Goal: Communication & Community: Answer question/provide support

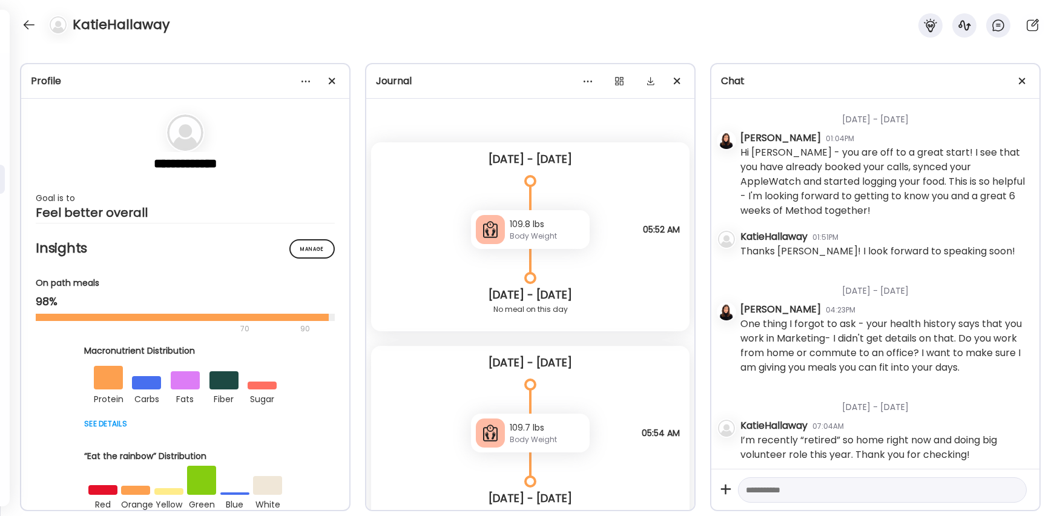
scroll to position [15, 0]
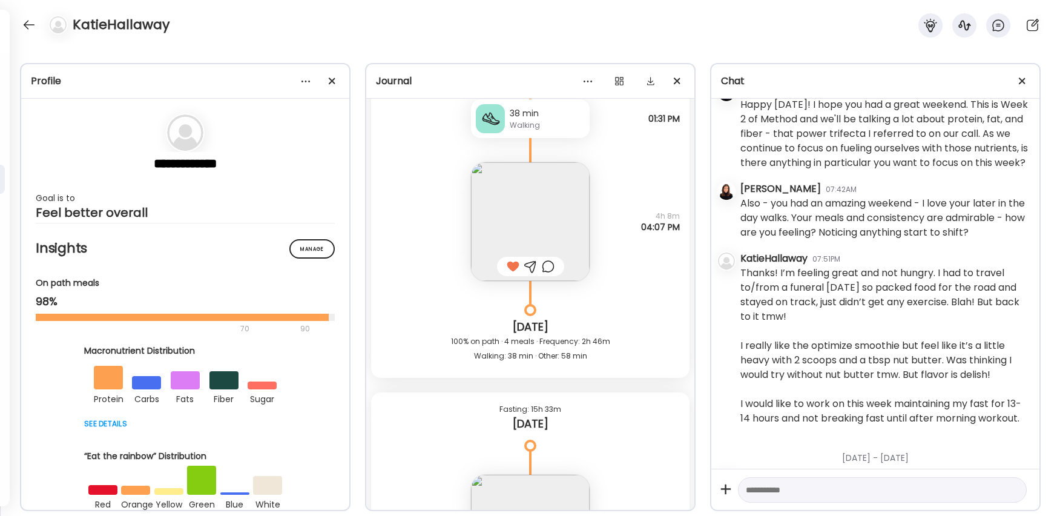
click at [847, 488] on textarea at bounding box center [871, 490] width 251 height 15
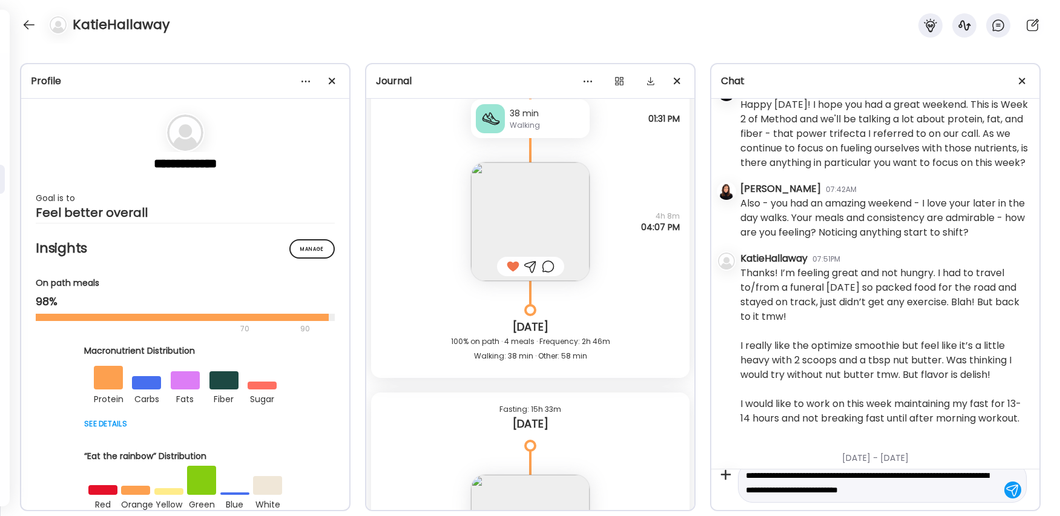
scroll to position [14, 0]
type textarea "**********"
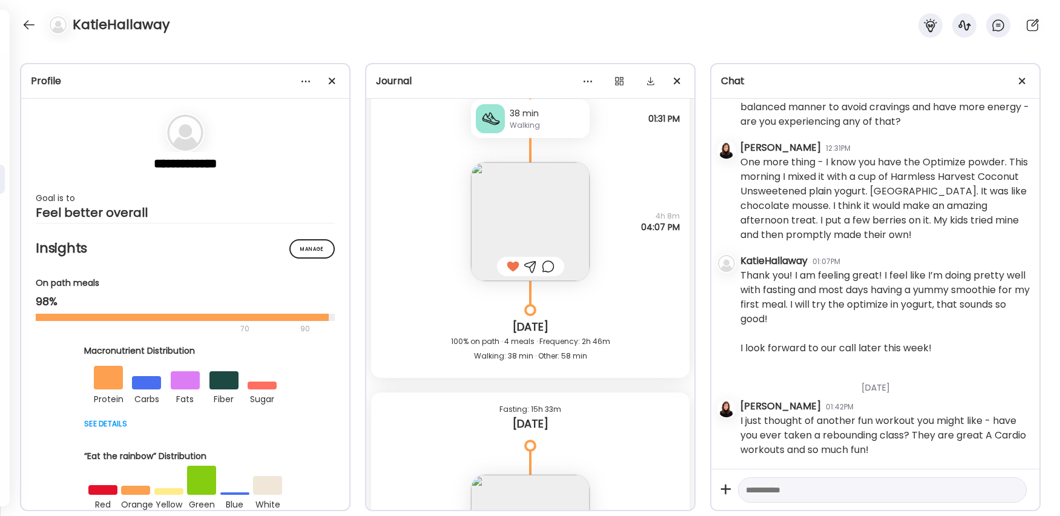
scroll to position [3595, 0]
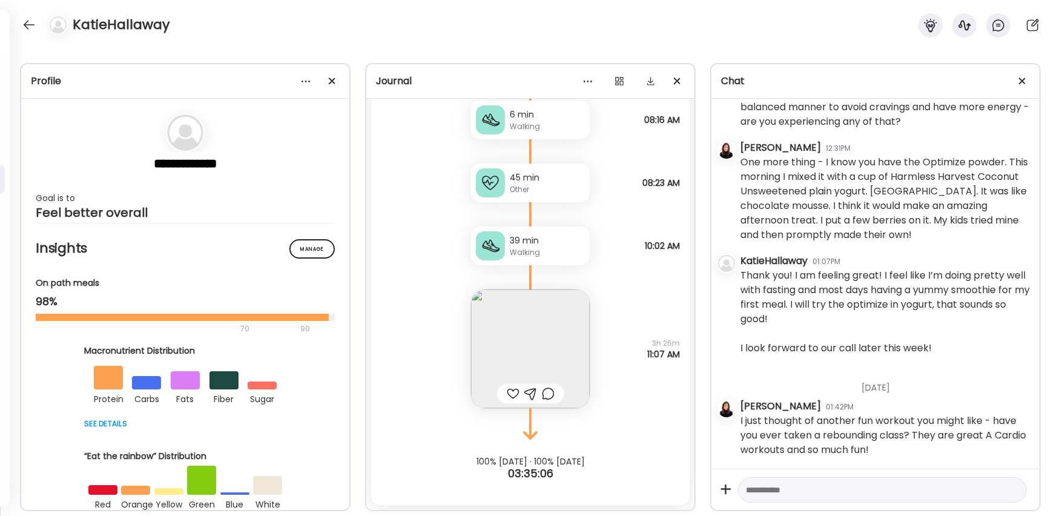
click at [537, 345] on img at bounding box center [530, 348] width 119 height 119
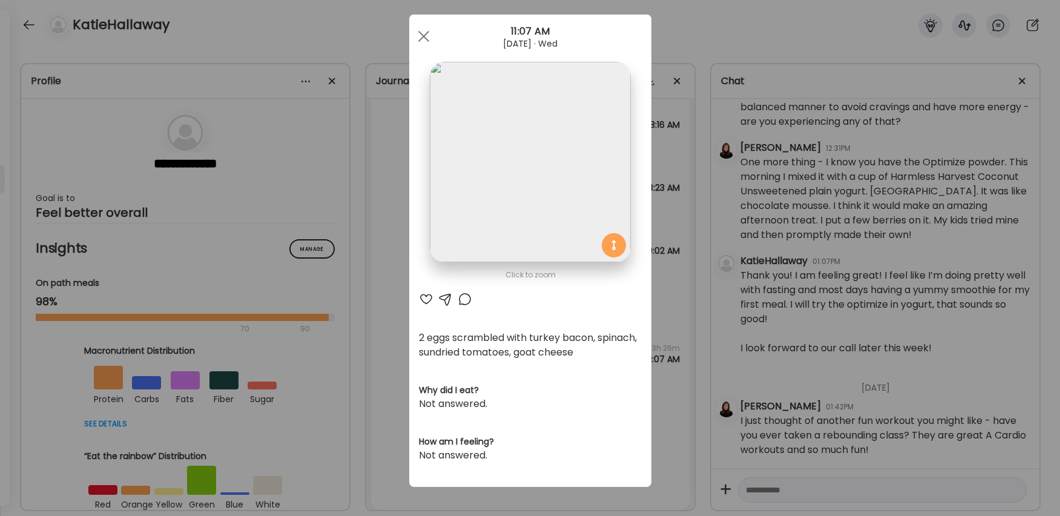
click at [429, 305] on div at bounding box center [426, 299] width 15 height 15
click at [426, 40] on div at bounding box center [424, 36] width 24 height 24
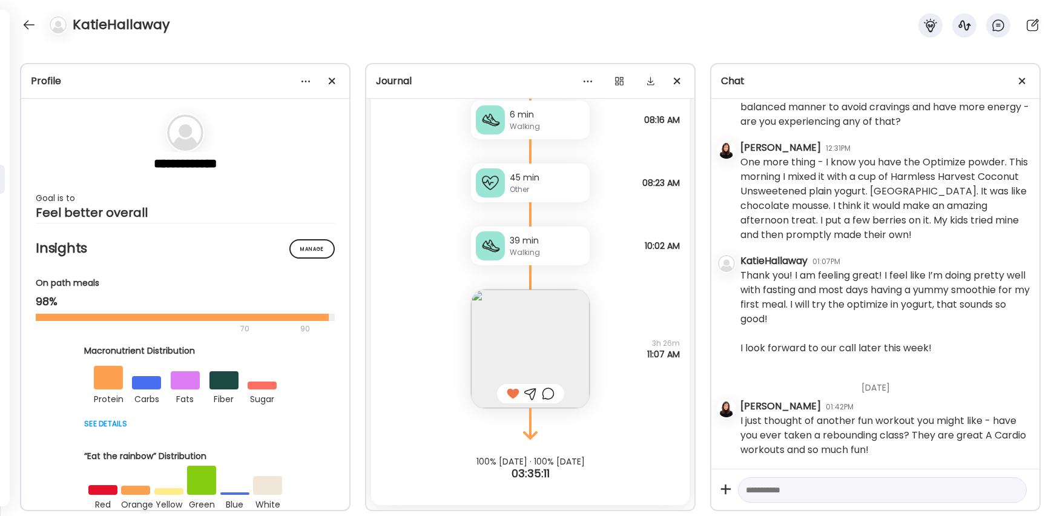
scroll to position [27123, 0]
click at [33, 30] on div at bounding box center [28, 24] width 19 height 19
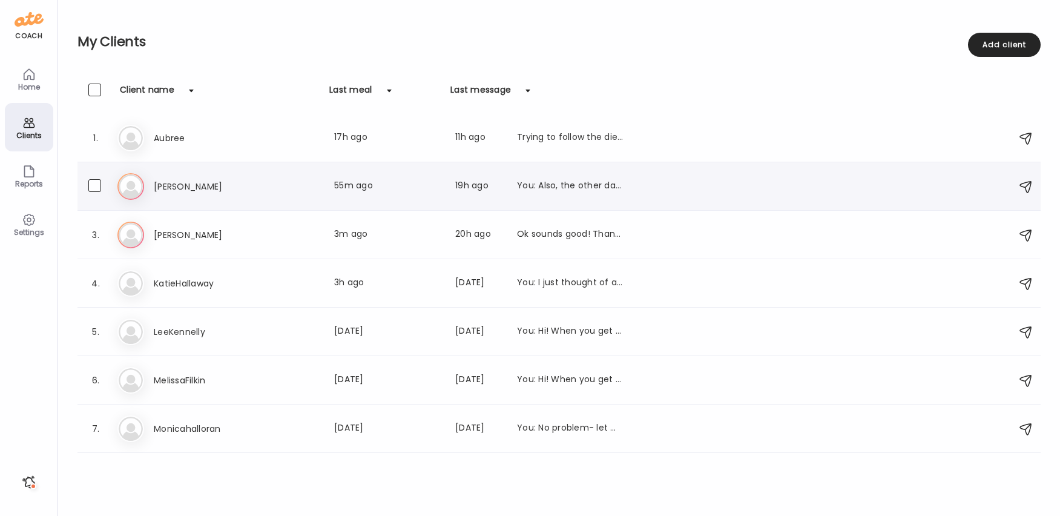
click at [219, 176] on div "[PERSON_NAME] Last meal: 55m ago Last message: 19h ago You: Also, the other day…" at bounding box center [560, 186] width 887 height 27
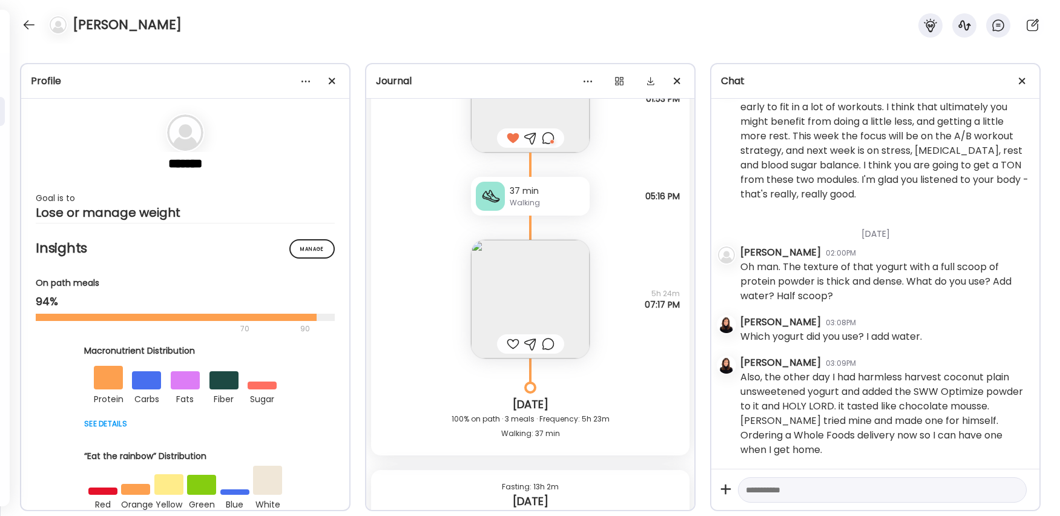
scroll to position [21018, 0]
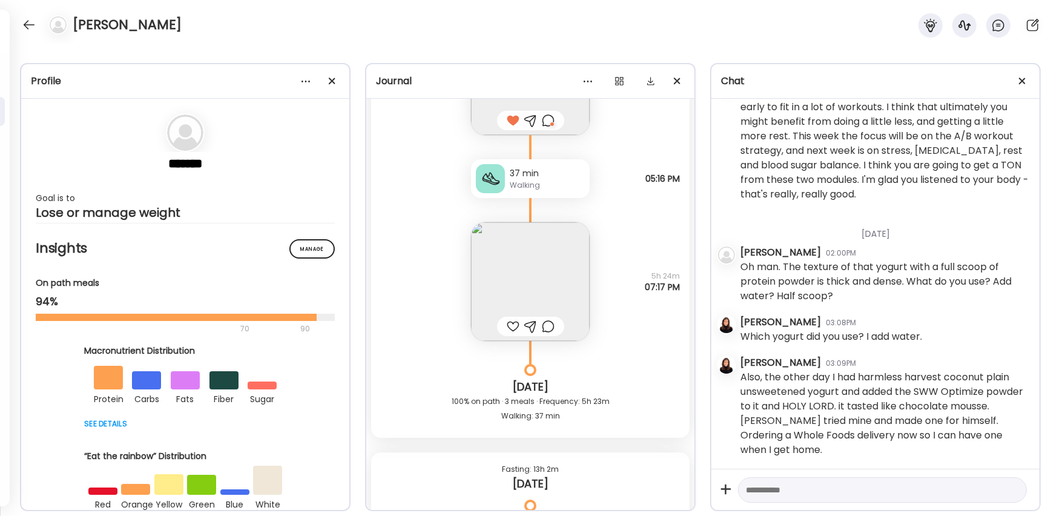
click at [542, 252] on img at bounding box center [530, 281] width 119 height 119
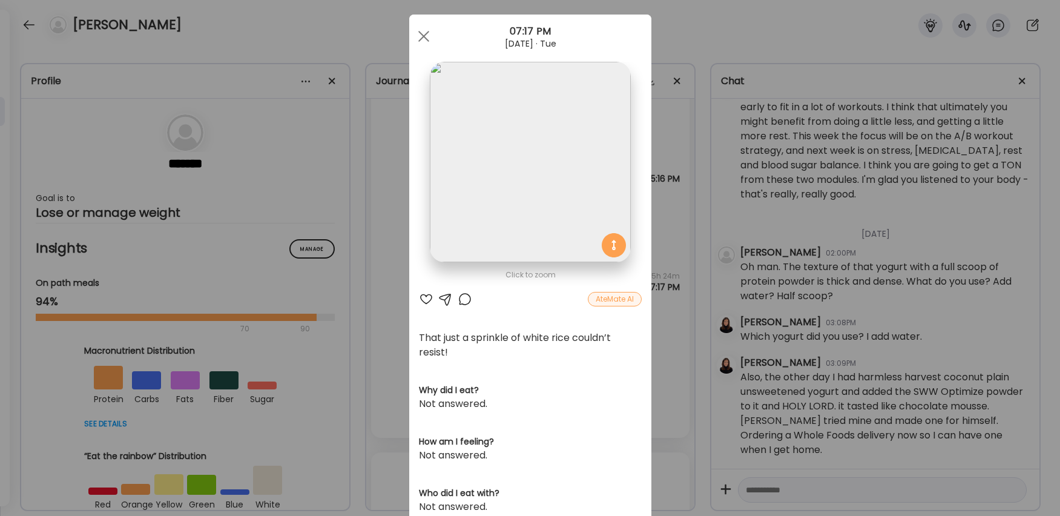
click at [428, 297] on div at bounding box center [426, 299] width 15 height 15
click at [469, 299] on div at bounding box center [465, 299] width 15 height 15
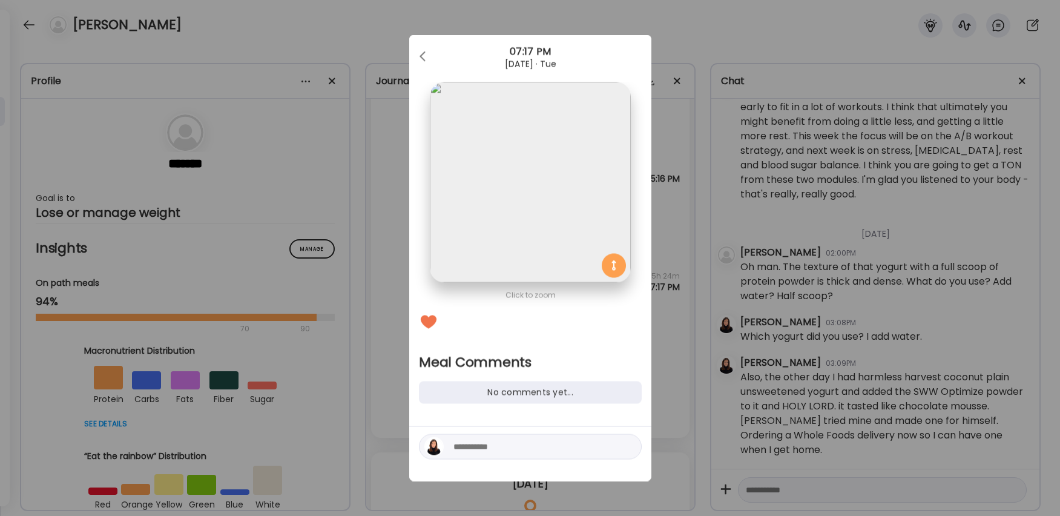
scroll to position [0, 0]
click at [477, 452] on textarea at bounding box center [536, 447] width 164 height 15
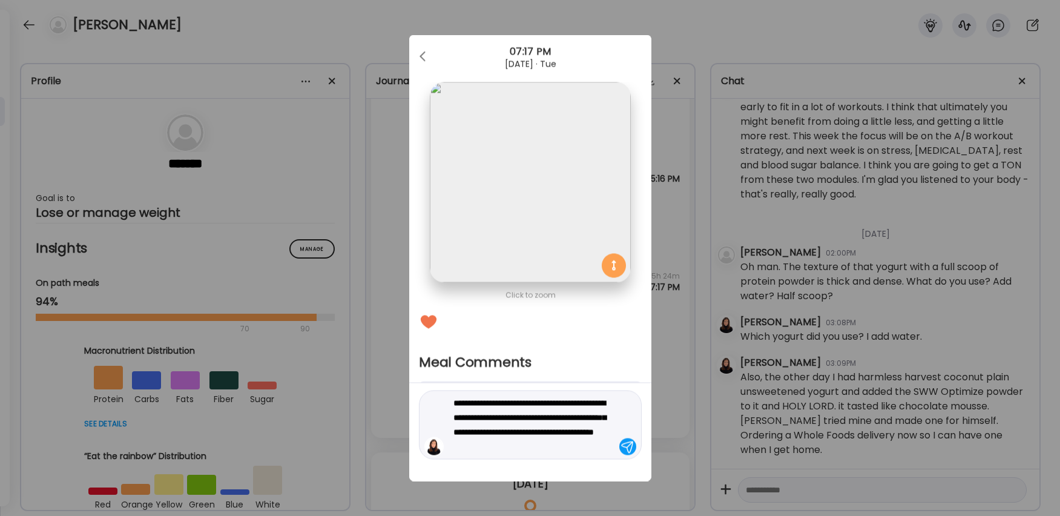
type textarea "**********"
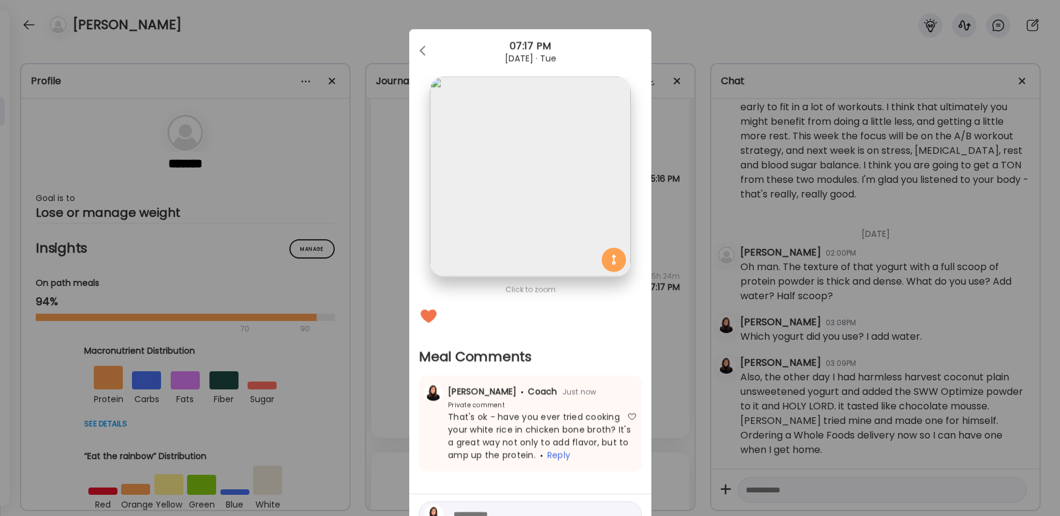
click at [804, 293] on div "Ate Coach Dashboard Wahoo! It’s official Take a moment to set up your Coach Pro…" at bounding box center [530, 258] width 1060 height 516
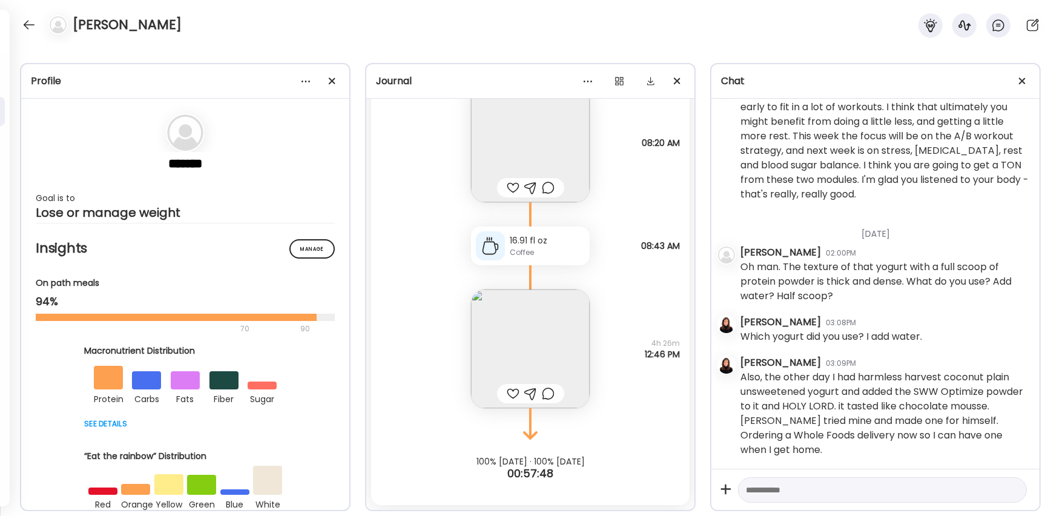
scroll to position [21469, 0]
click at [510, 158] on img at bounding box center [530, 143] width 119 height 119
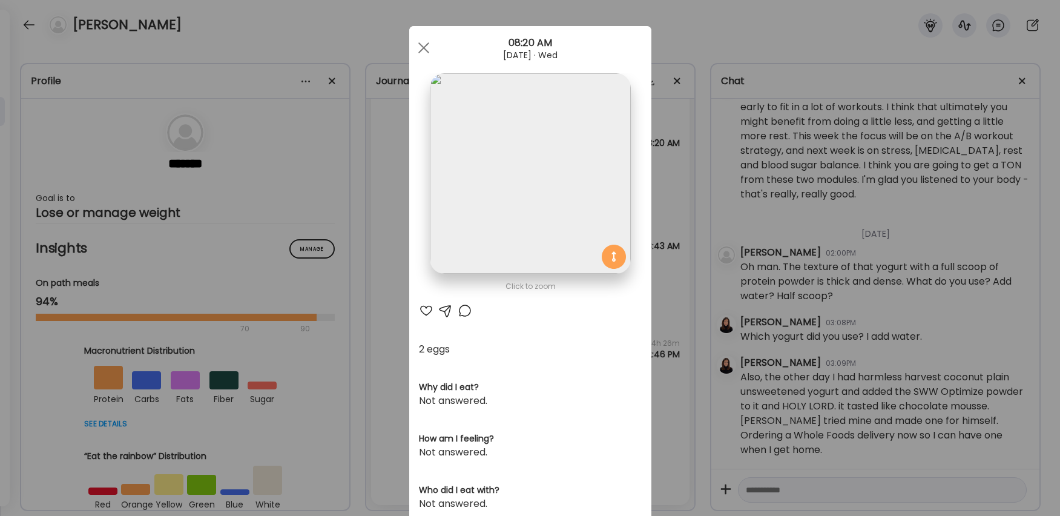
scroll to position [0, 0]
click at [423, 313] on div at bounding box center [426, 312] width 15 height 15
click at [461, 311] on div at bounding box center [465, 310] width 15 height 15
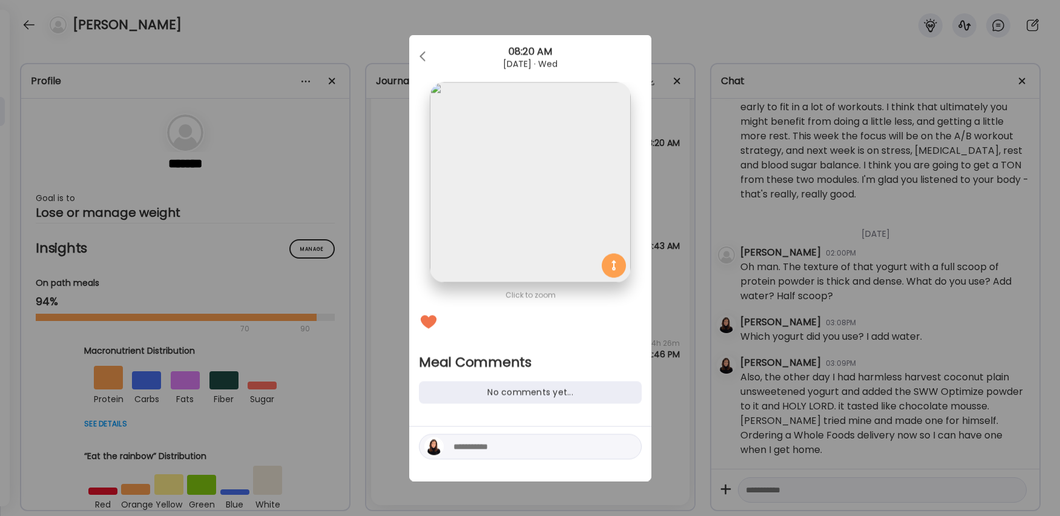
scroll to position [0, 0]
click at [423, 53] on span at bounding box center [423, 54] width 6 height 6
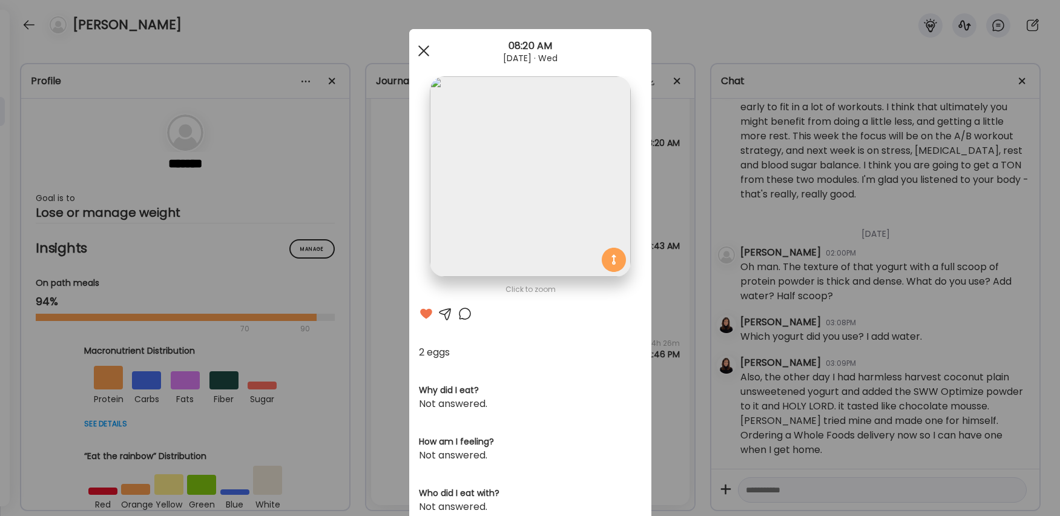
click at [422, 50] on span at bounding box center [423, 50] width 11 height 11
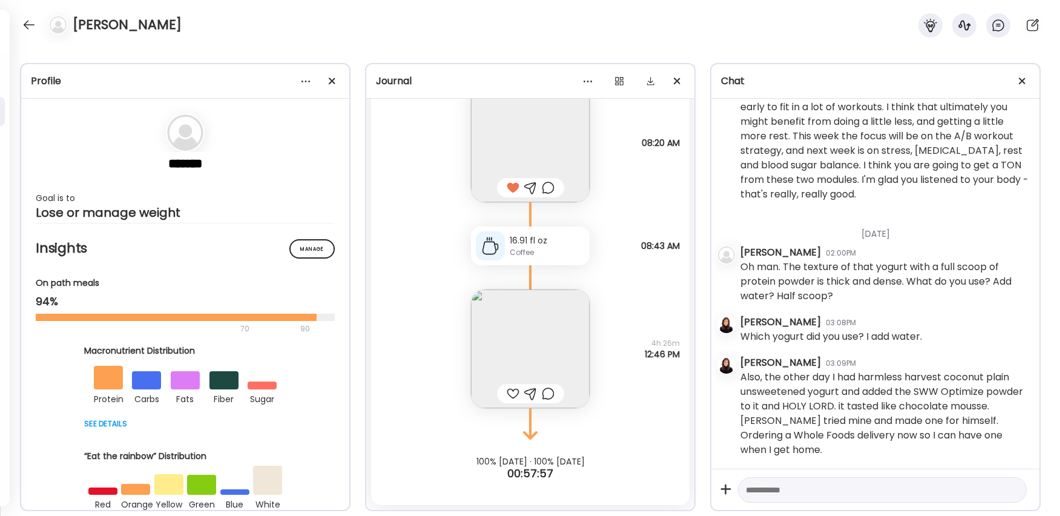
click at [554, 187] on div at bounding box center [548, 187] width 13 height 15
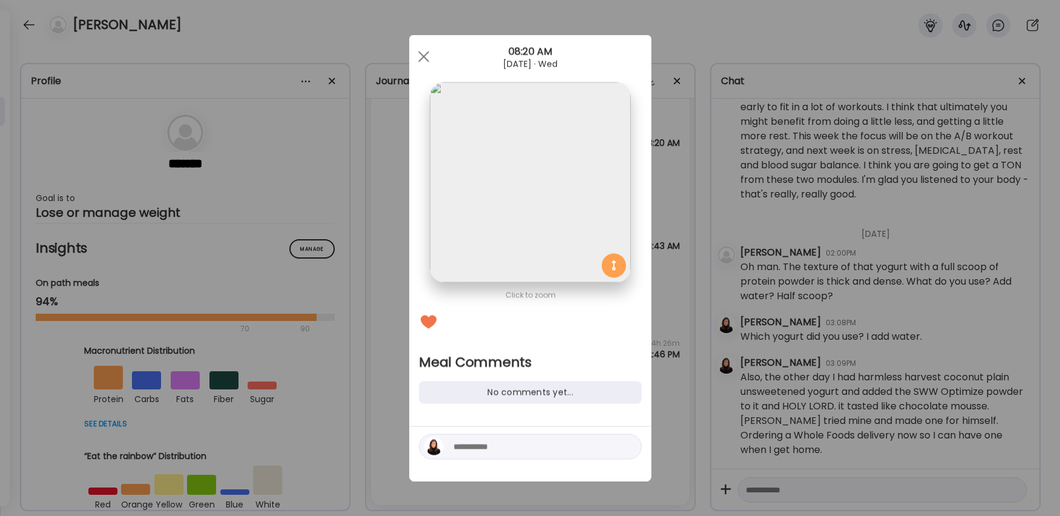
click at [501, 448] on textarea at bounding box center [536, 447] width 164 height 15
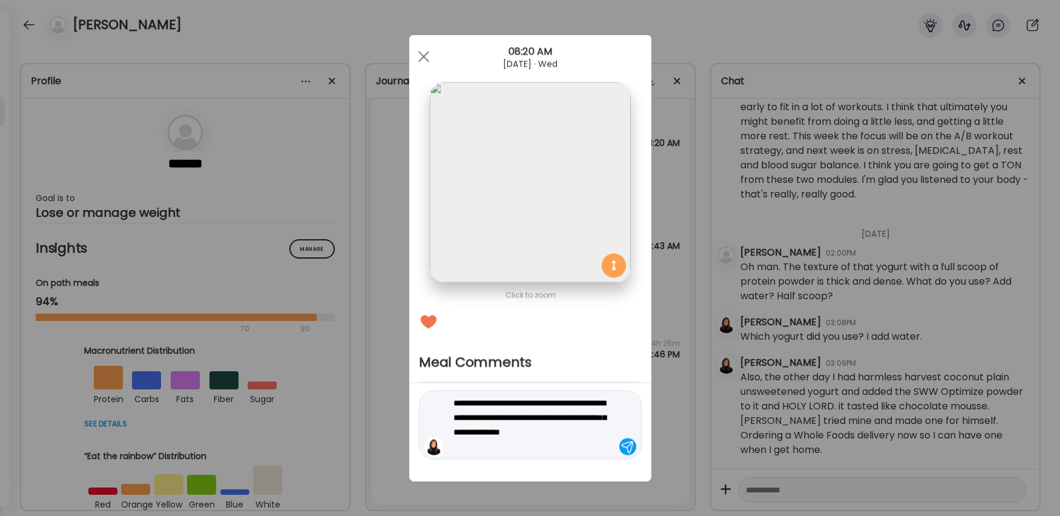
type textarea "**********"
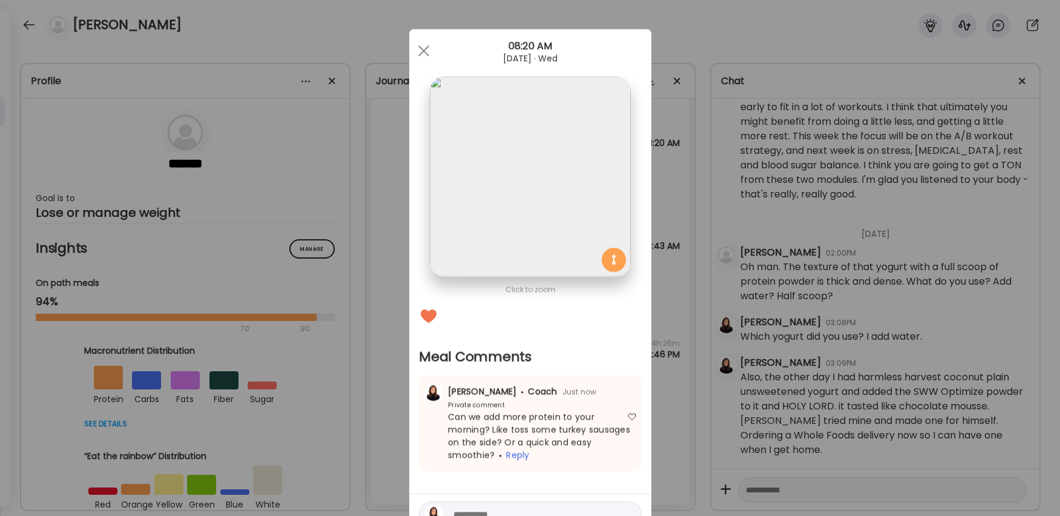
click at [681, 331] on div "Ate Coach Dashboard Wahoo! It’s official Take a moment to set up your Coach Pro…" at bounding box center [530, 258] width 1060 height 516
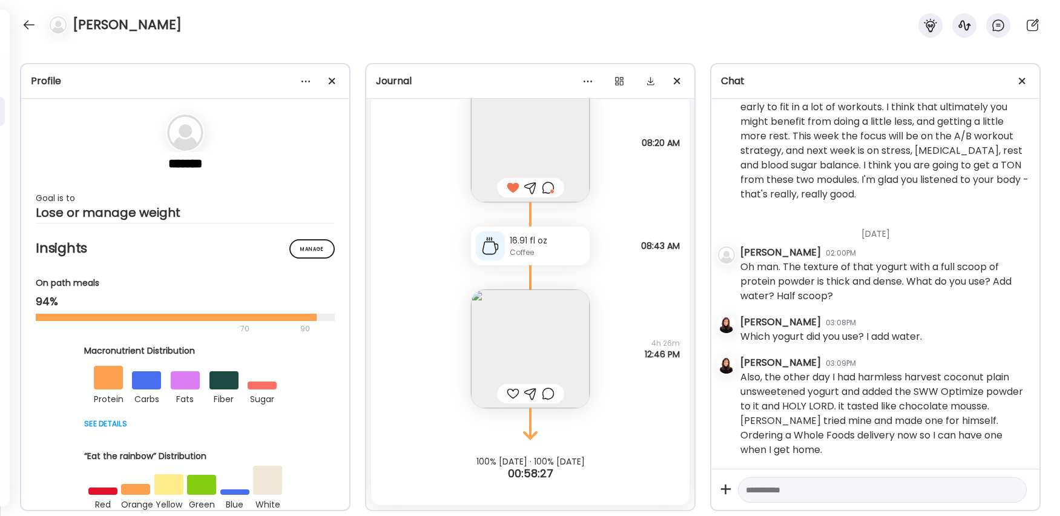
click at [528, 361] on img at bounding box center [530, 348] width 119 height 119
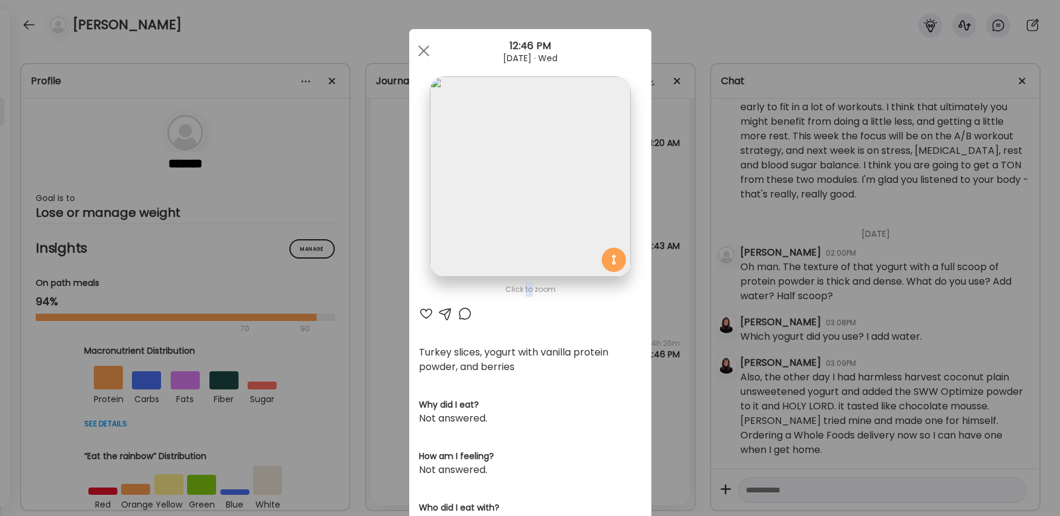
click at [528, 361] on div "Click to zoom AteMate AI Turkey slices, yogurt with vanilla protein powder, and…" at bounding box center [530, 394] width 242 height 730
click at [424, 314] on div at bounding box center [426, 313] width 15 height 15
click at [686, 377] on div "Ate Coach Dashboard Wahoo! It’s official Take a moment to set up your Coach Pro…" at bounding box center [530, 258] width 1060 height 516
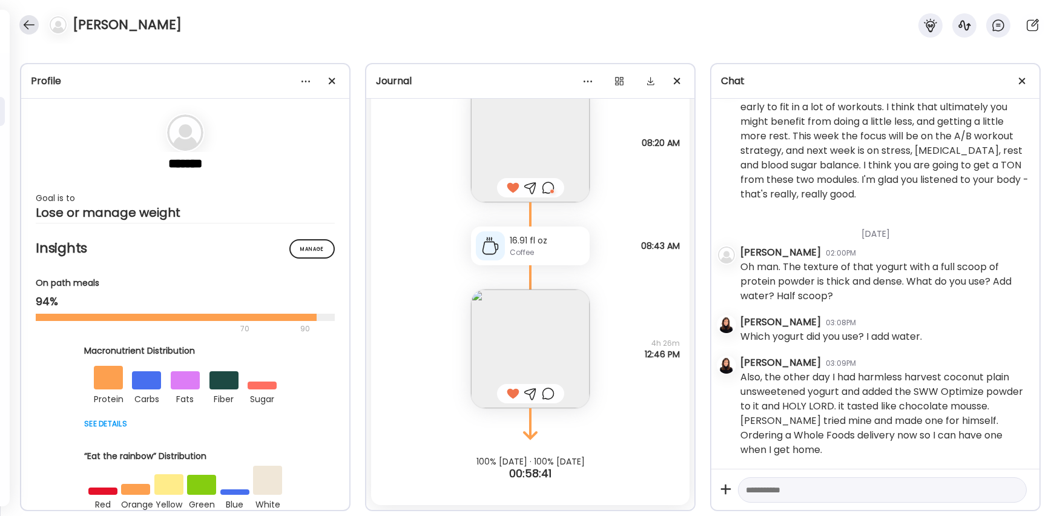
click at [25, 19] on div at bounding box center [28, 24] width 19 height 19
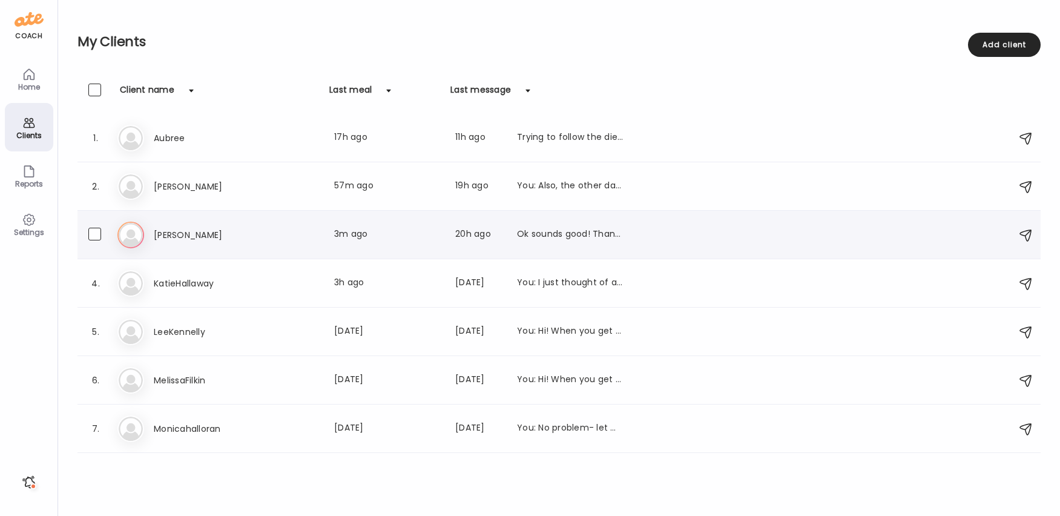
click at [182, 236] on h3 "[PERSON_NAME]" at bounding box center [207, 235] width 107 height 15
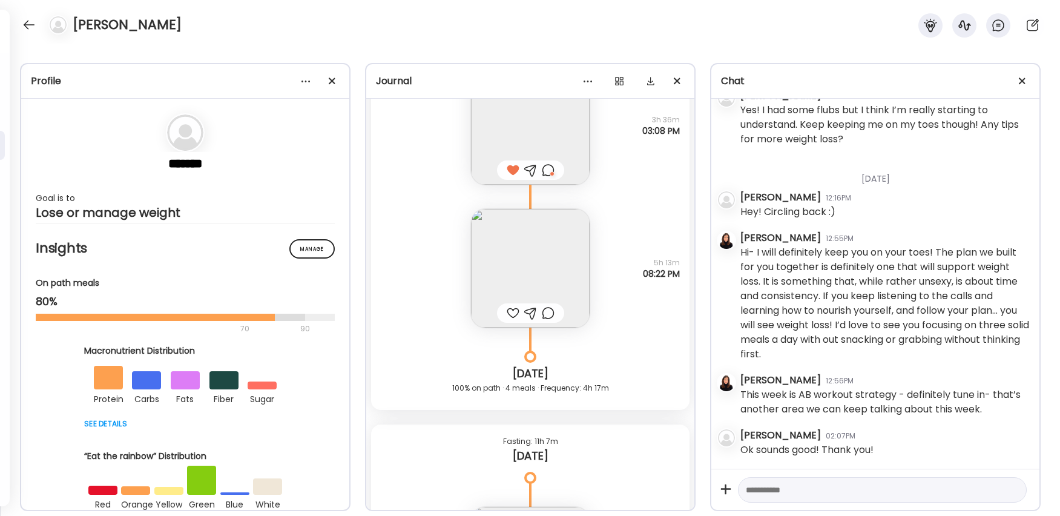
scroll to position [23518, 0]
click at [532, 263] on img at bounding box center [530, 262] width 119 height 119
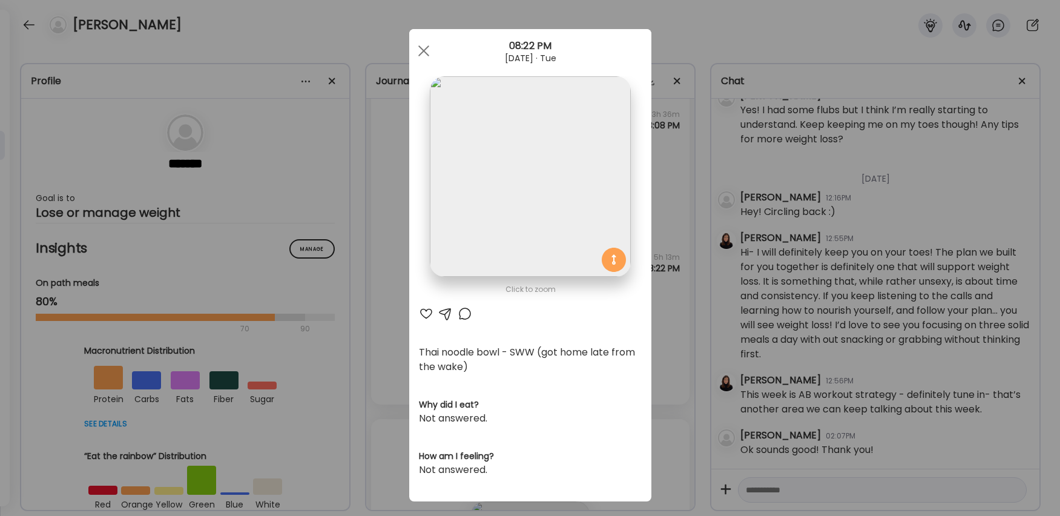
click at [425, 311] on div at bounding box center [426, 313] width 15 height 15
click at [392, 315] on div "Ate Coach Dashboard Wahoo! It’s official Take a moment to set up your Coach Pro…" at bounding box center [530, 258] width 1060 height 516
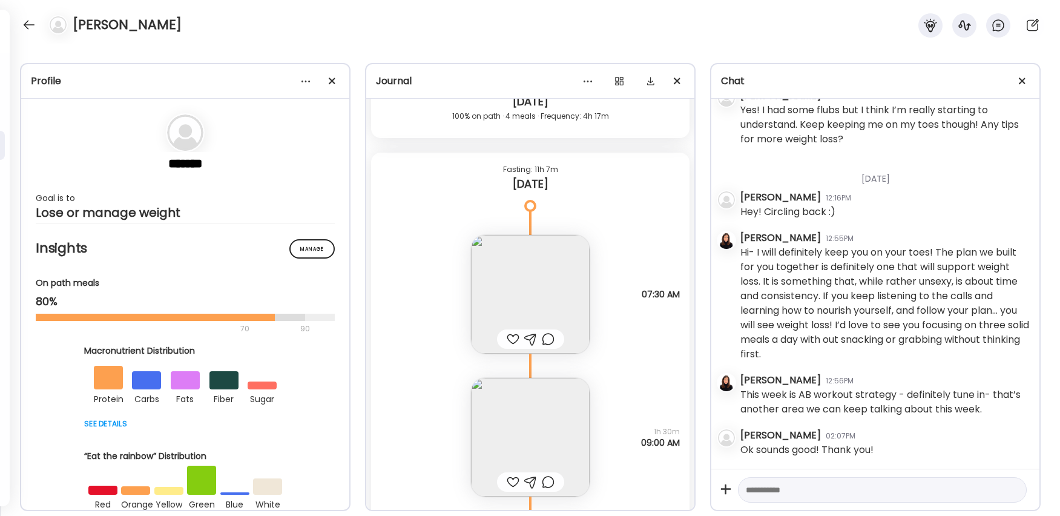
scroll to position [23786, 0]
click at [530, 306] on img at bounding box center [530, 292] width 119 height 119
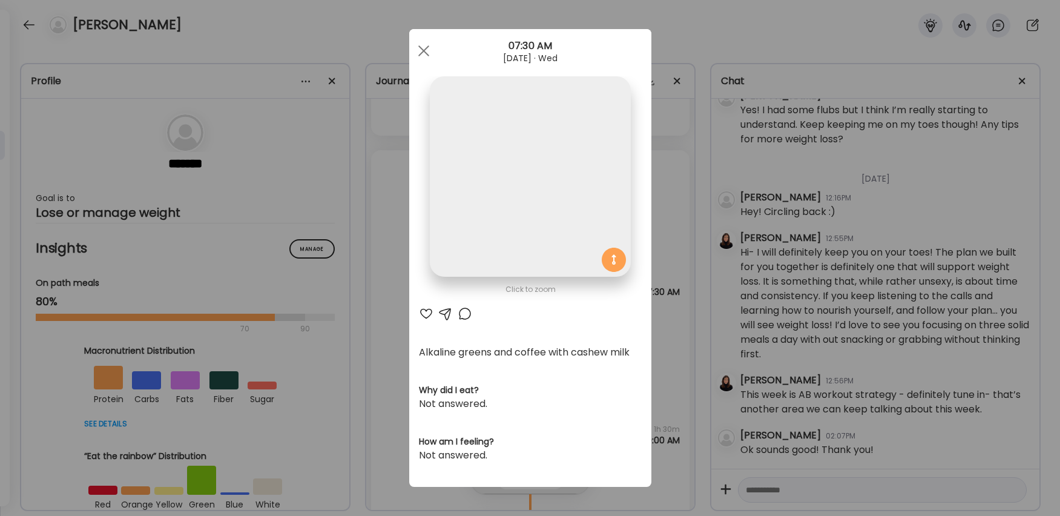
scroll to position [0, 0]
click at [644, 352] on div "Click to zoom AteMate AI Alkaline greens and coffee with cashew milk Why did I …" at bounding box center [530, 258] width 242 height 458
click at [673, 354] on div "Ate Coach Dashboard Wahoo! It’s official Take a moment to set up your Coach Pro…" at bounding box center [530, 258] width 1060 height 516
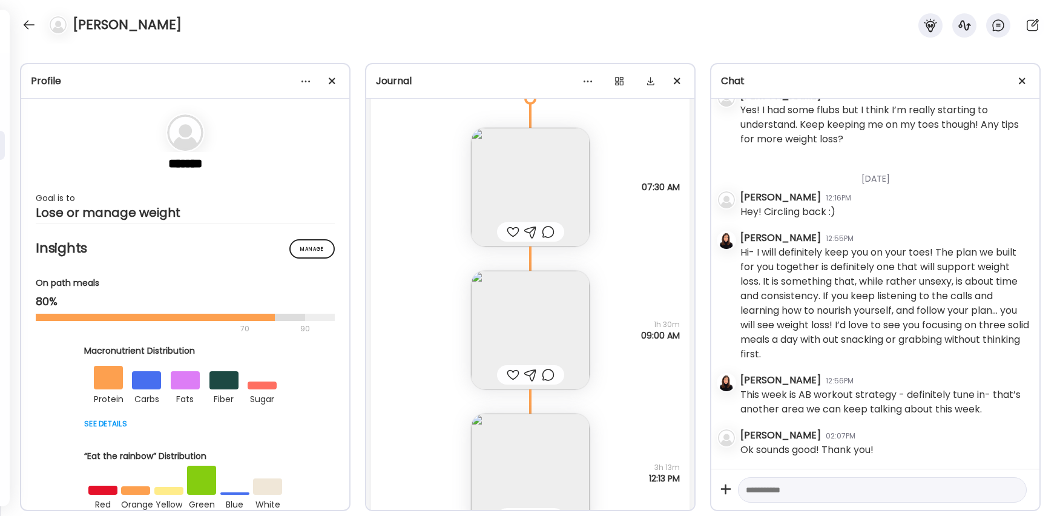
scroll to position [23911, 0]
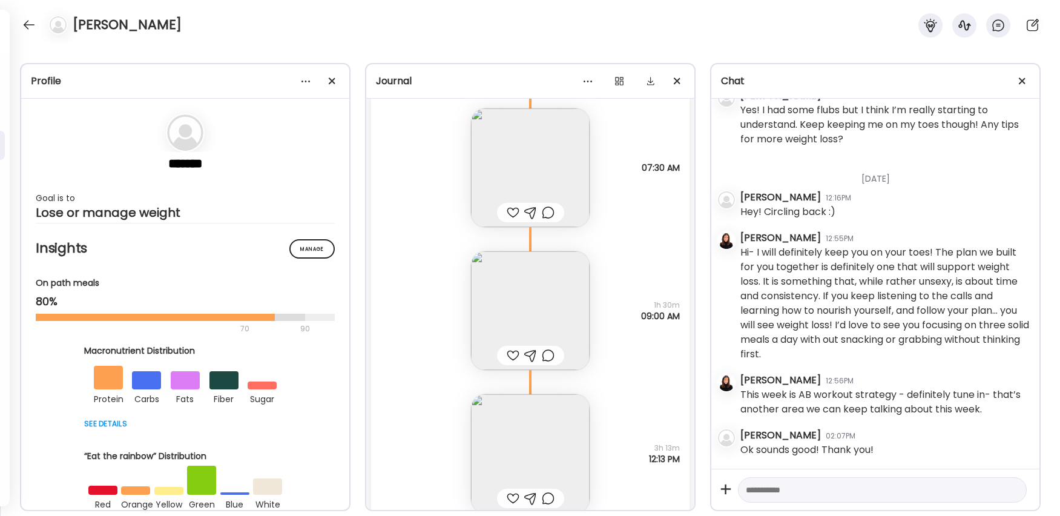
click at [508, 303] on img at bounding box center [530, 310] width 119 height 119
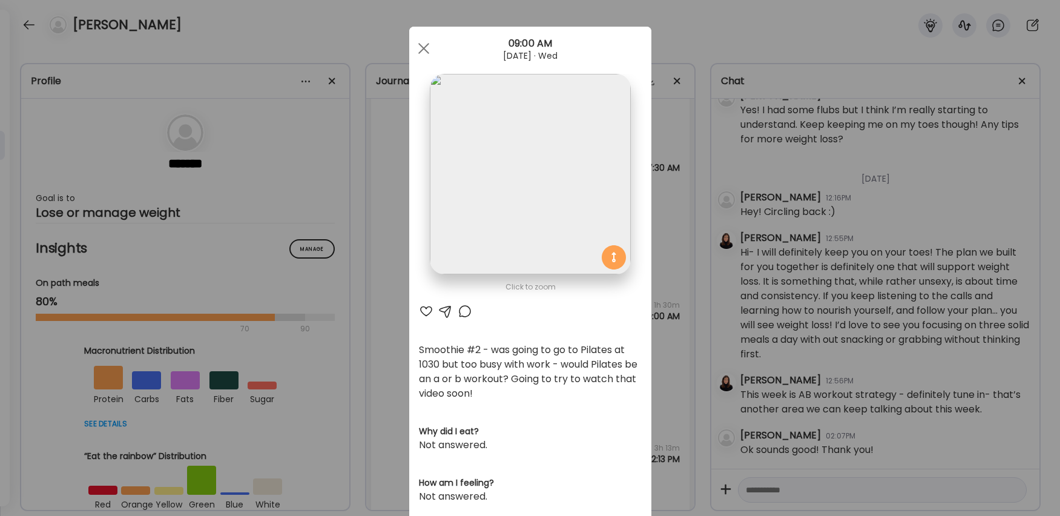
scroll to position [8, 0]
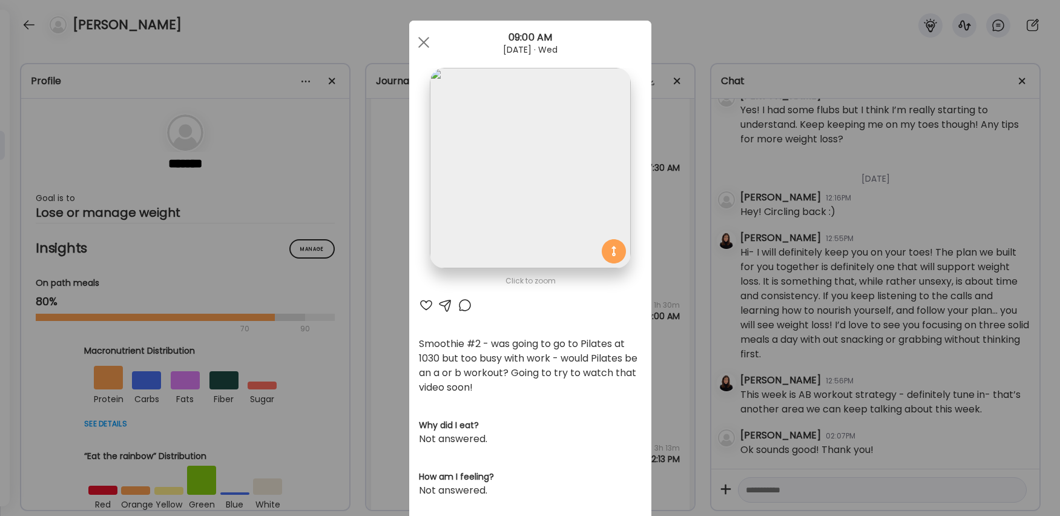
click at [424, 302] on div at bounding box center [426, 305] width 15 height 15
click at [463, 307] on div at bounding box center [465, 305] width 15 height 15
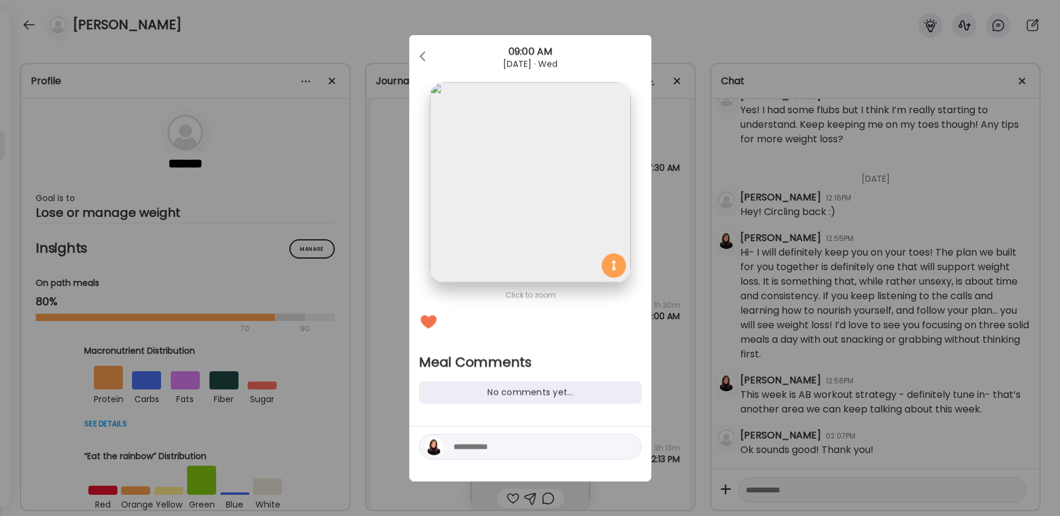
scroll to position [0, 0]
click at [515, 449] on textarea at bounding box center [536, 447] width 164 height 15
click at [683, 365] on div "Ate Coach Dashboard Wahoo! It’s official Take a moment to set up your Coach Pro…" at bounding box center [530, 258] width 1060 height 516
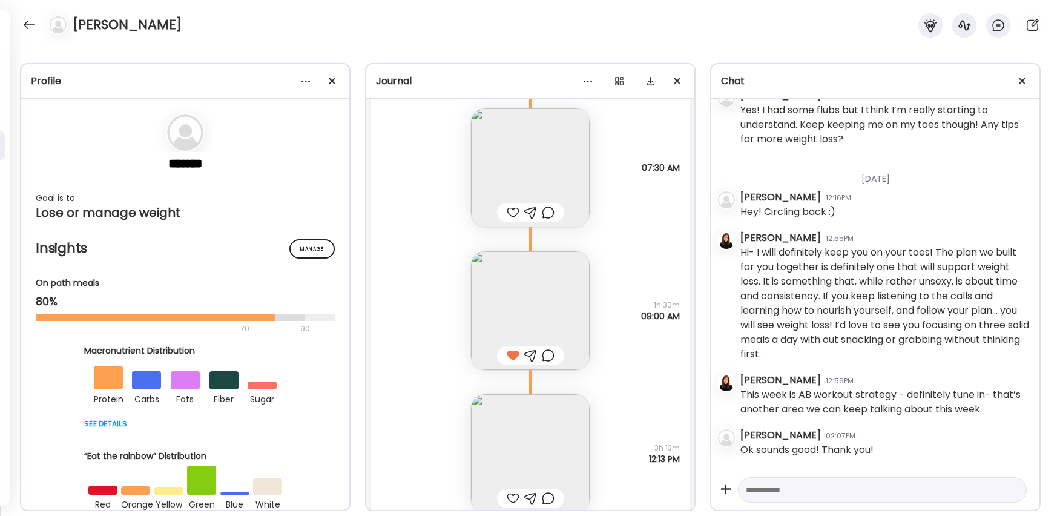
click at [521, 315] on img at bounding box center [530, 310] width 119 height 119
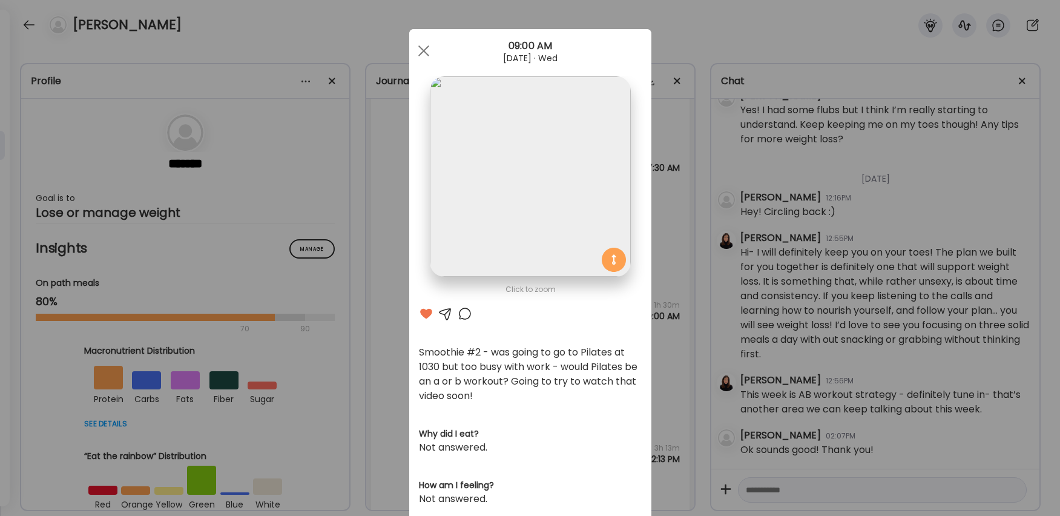
click at [463, 314] on div at bounding box center [465, 313] width 15 height 15
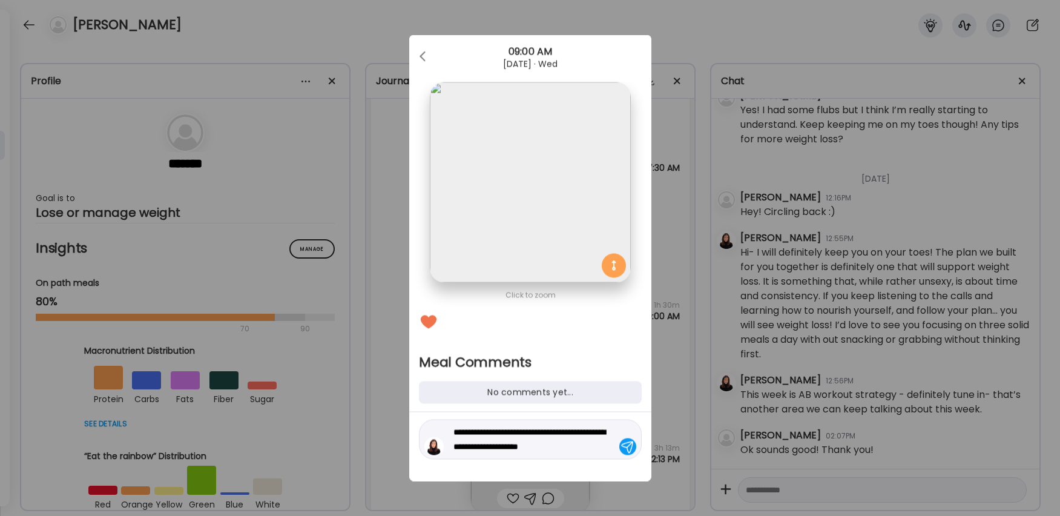
click at [590, 448] on textarea "**********" at bounding box center [536, 439] width 164 height 29
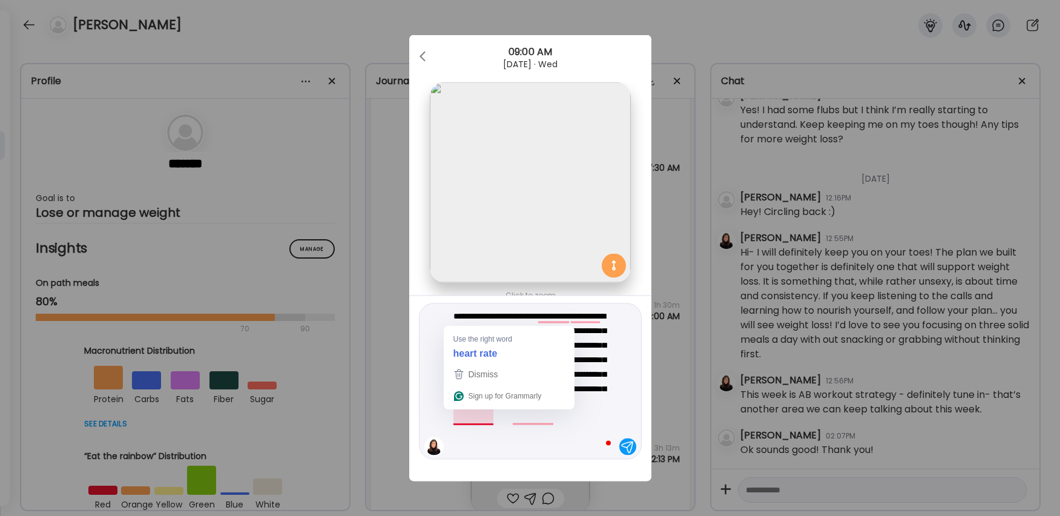
click at [480, 418] on textarea "**********" at bounding box center [536, 381] width 164 height 145
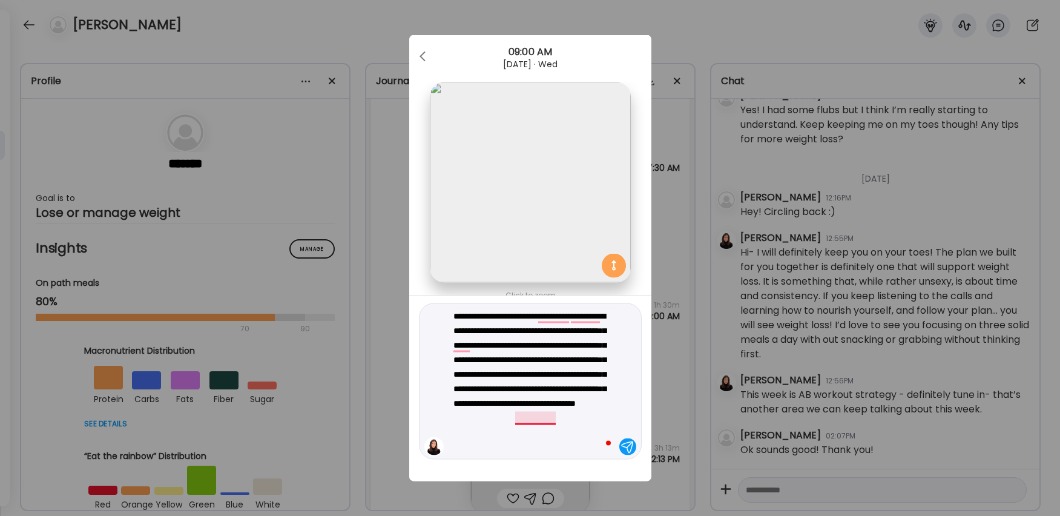
click at [534, 421] on textarea "**********" at bounding box center [536, 381] width 164 height 145
click at [538, 418] on textarea "**********" at bounding box center [536, 381] width 164 height 145
click at [524, 423] on textarea "**********" at bounding box center [536, 381] width 164 height 145
type textarea "**********"
click at [627, 448] on div at bounding box center [628, 446] width 17 height 17
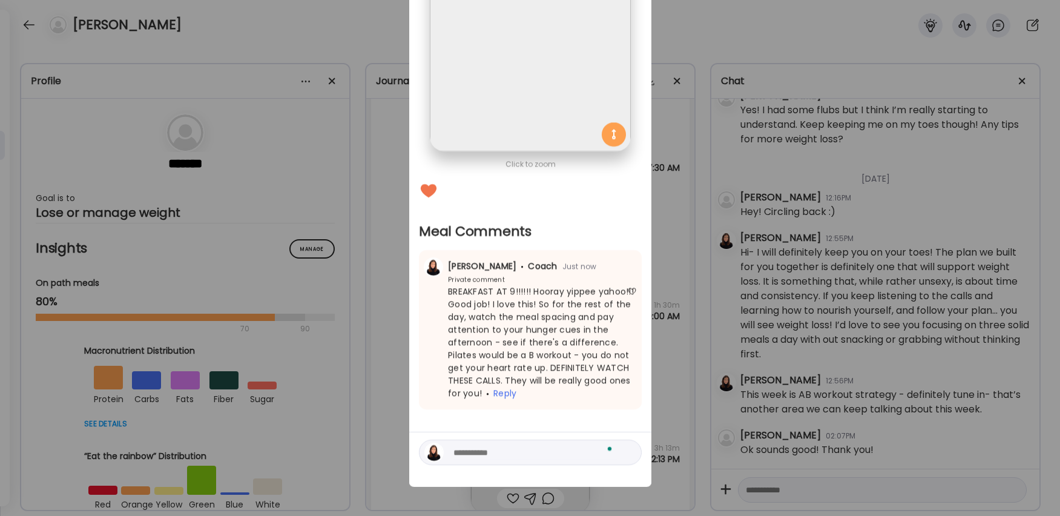
scroll to position [125, 0]
click at [676, 411] on div "Ate Coach Dashboard Wahoo! It’s official Take a moment to set up your Coach Pro…" at bounding box center [530, 258] width 1060 height 516
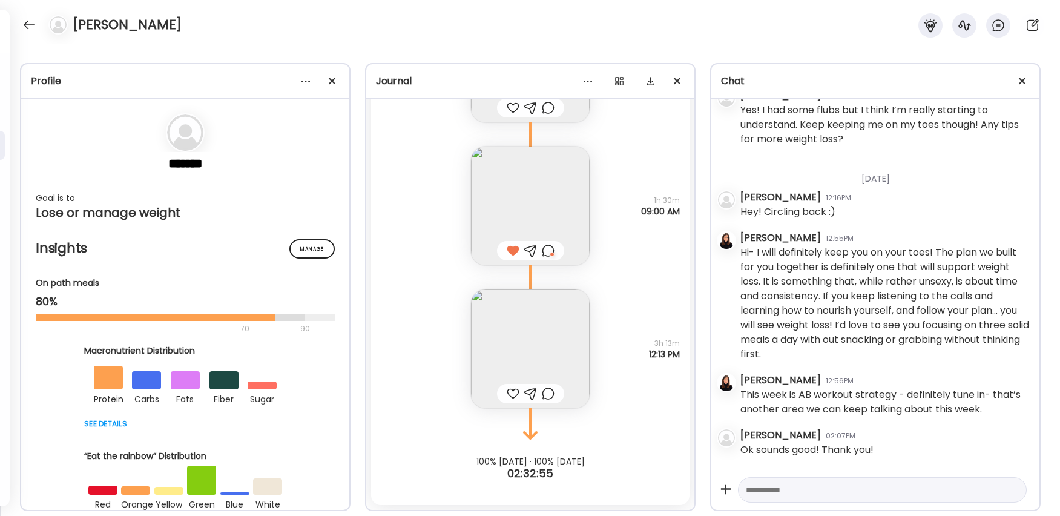
click at [511, 391] on div at bounding box center [513, 393] width 13 height 15
click at [556, 399] on div at bounding box center [530, 395] width 67 height 19
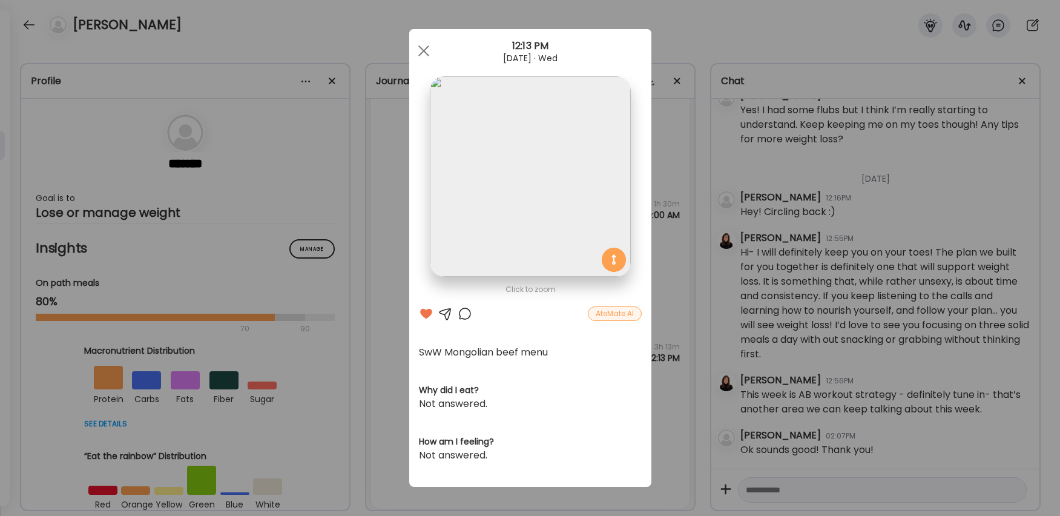
scroll to position [0, 0]
click at [467, 311] on div at bounding box center [465, 313] width 15 height 15
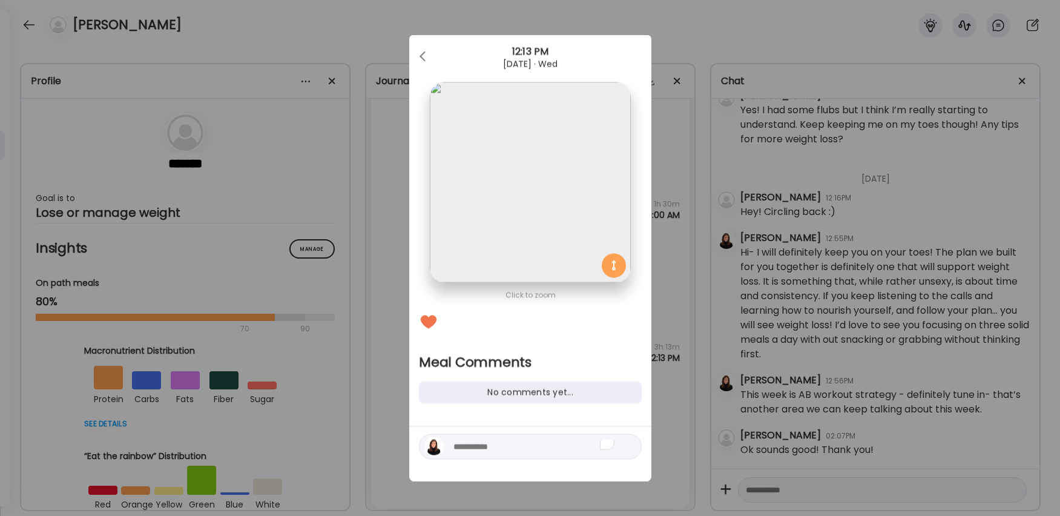
click at [472, 451] on textarea "To enrich screen reader interactions, please activate Accessibility in Grammarl…" at bounding box center [536, 447] width 164 height 15
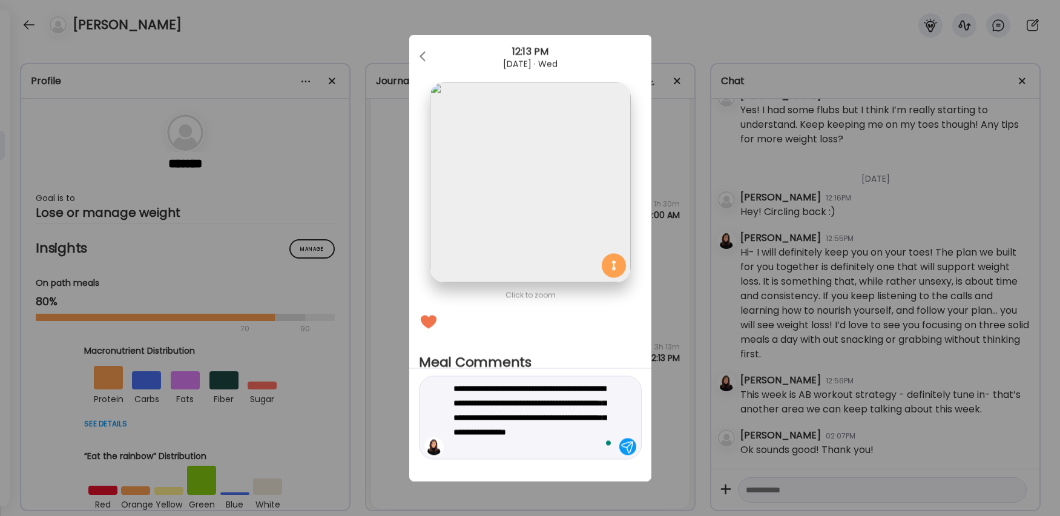
type textarea "**********"
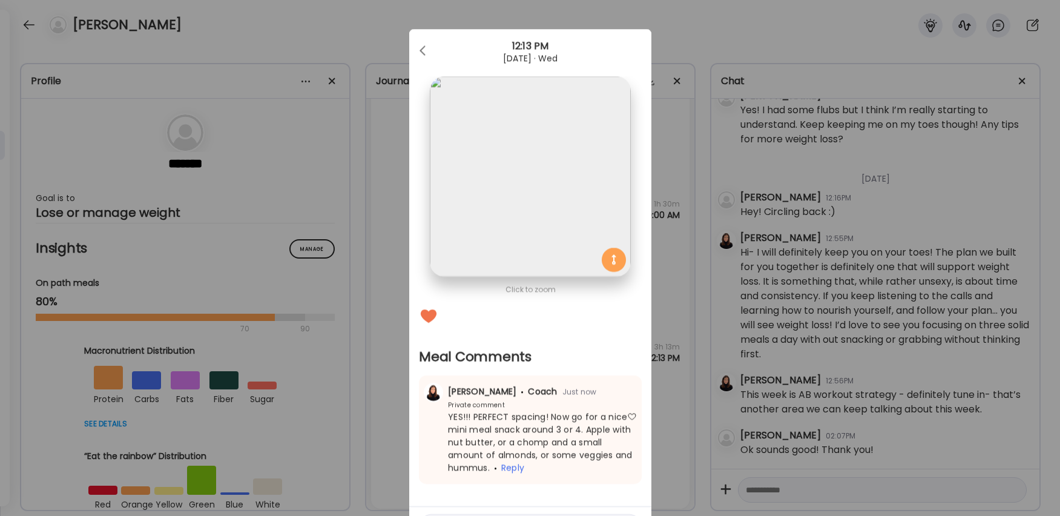
click at [698, 460] on div "Ate Coach Dashboard Wahoo! It’s official Take a moment to set up your Coach Pro…" at bounding box center [530, 258] width 1060 height 516
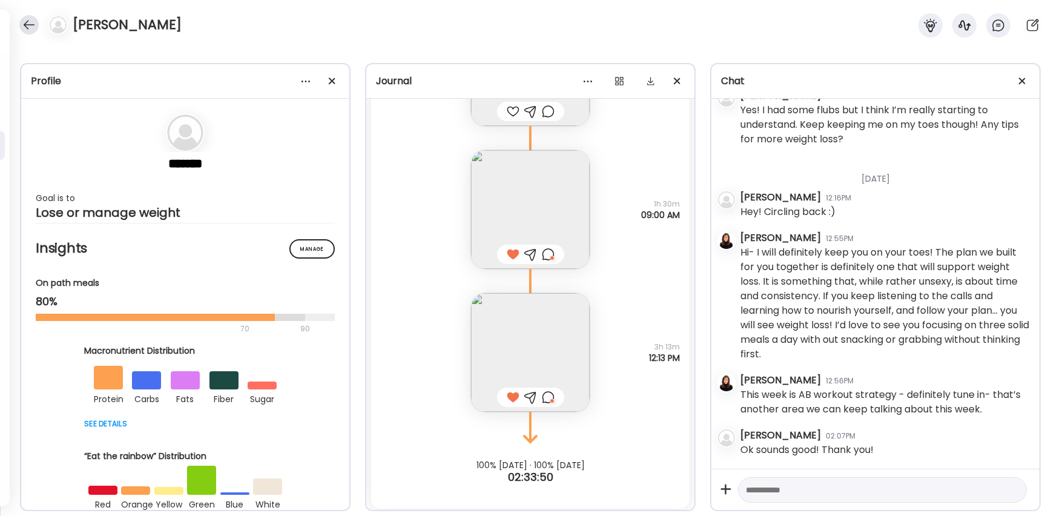
click at [30, 28] on div at bounding box center [28, 24] width 19 height 19
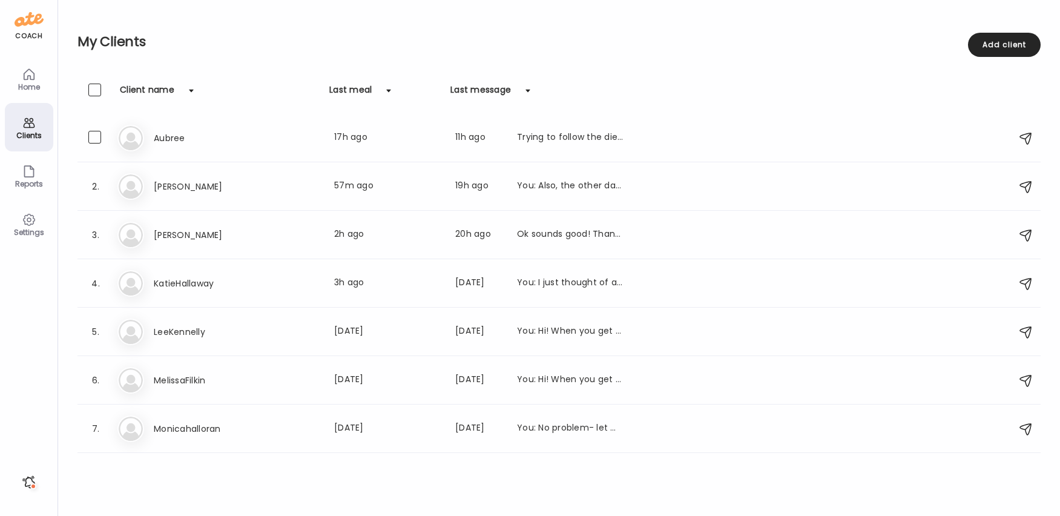
click at [187, 133] on h3 "Aubree" at bounding box center [207, 138] width 107 height 15
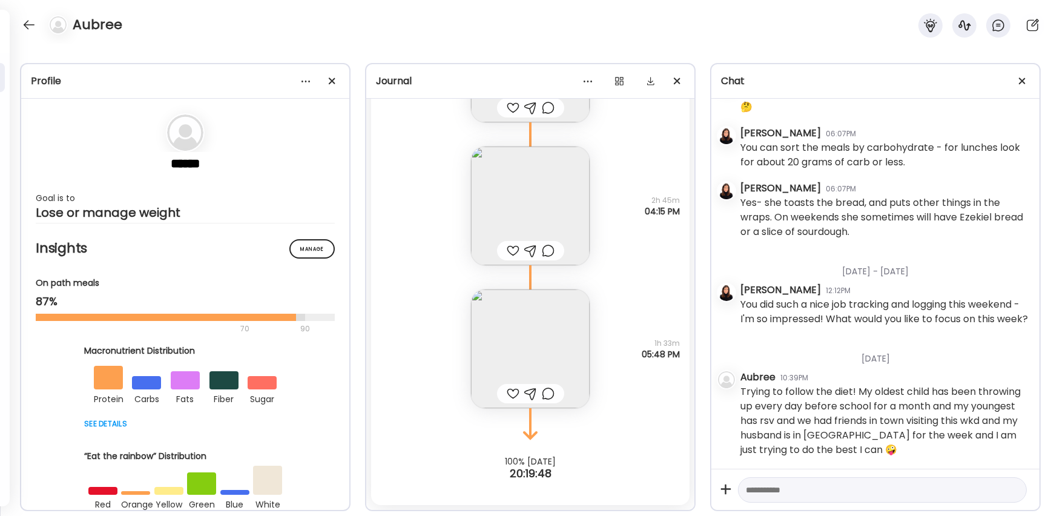
scroll to position [2215, 0]
click at [806, 486] on textarea at bounding box center [871, 490] width 251 height 15
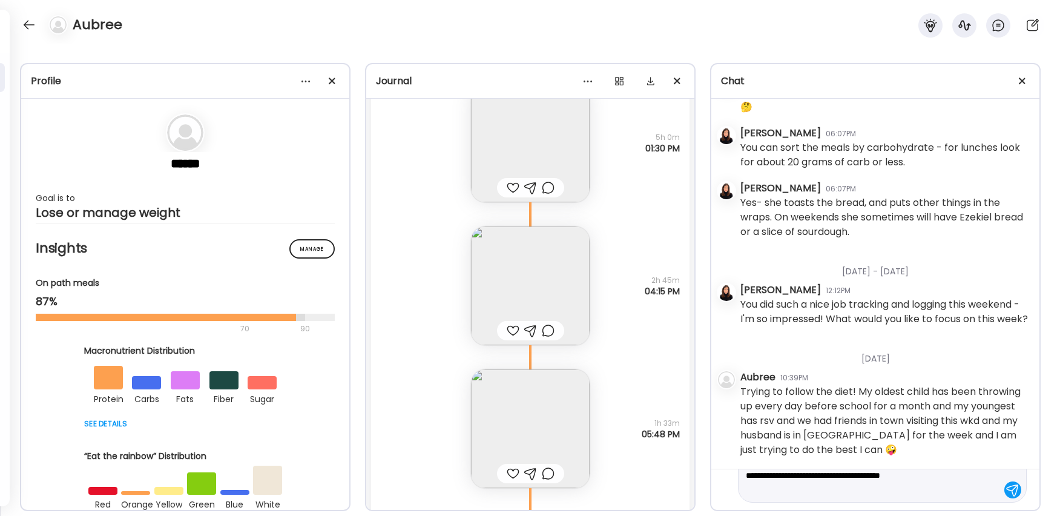
scroll to position [43, 0]
type textarea "**********"
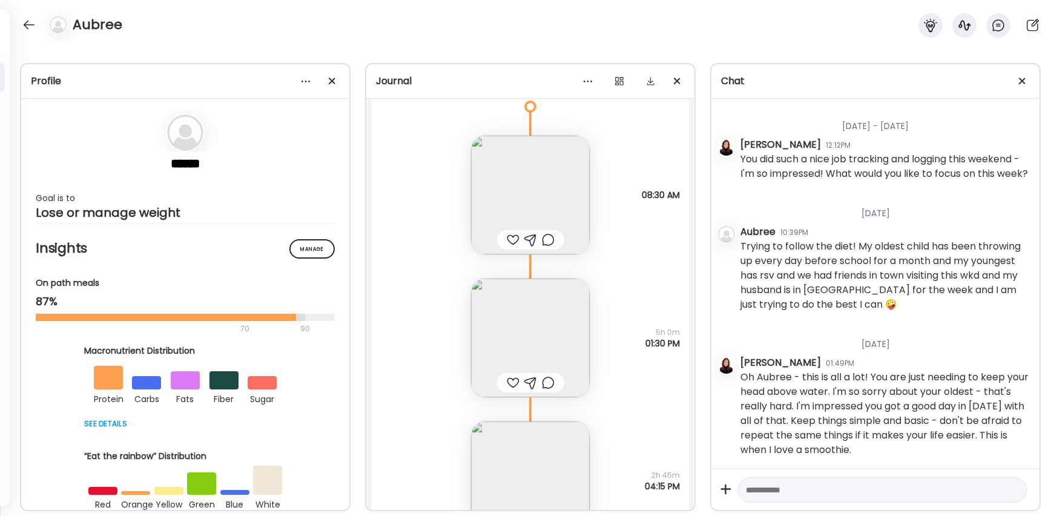
scroll to position [10249, 0]
click at [538, 203] on img at bounding box center [530, 203] width 119 height 119
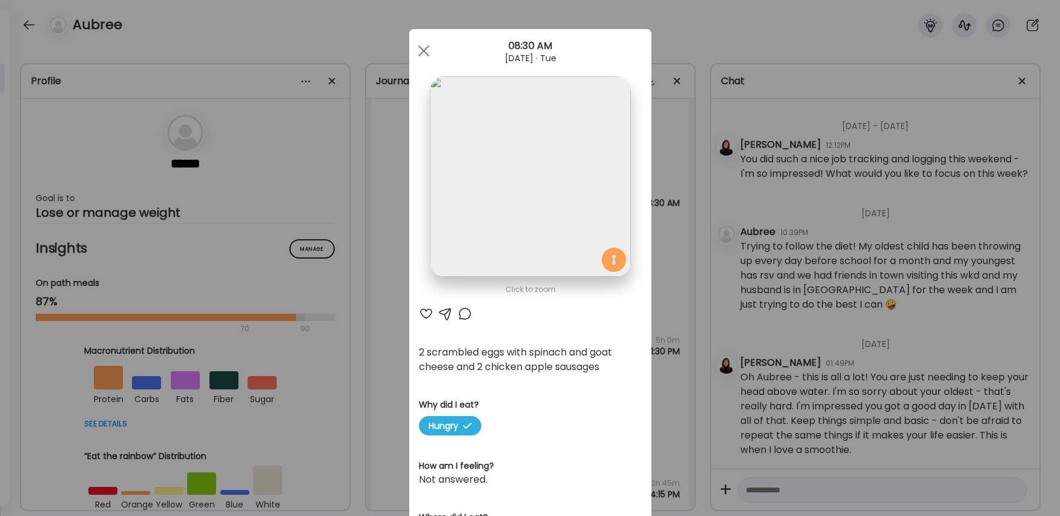
click at [423, 313] on div at bounding box center [426, 313] width 15 height 15
click at [462, 314] on div at bounding box center [465, 312] width 15 height 15
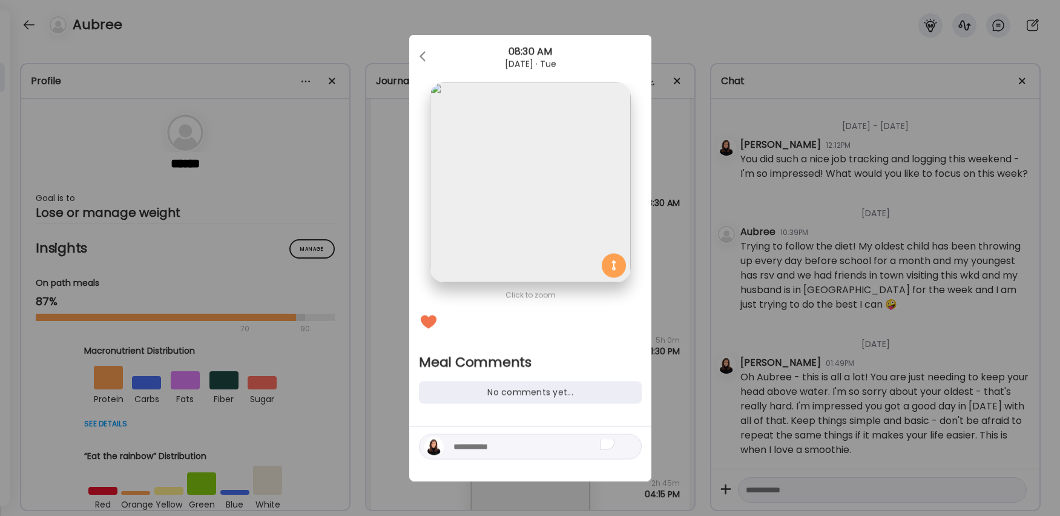
scroll to position [0, 0]
click at [464, 448] on textarea "To enrich screen reader interactions, please activate Accessibility in Grammarl…" at bounding box center [536, 447] width 164 height 15
type textarea "**********"
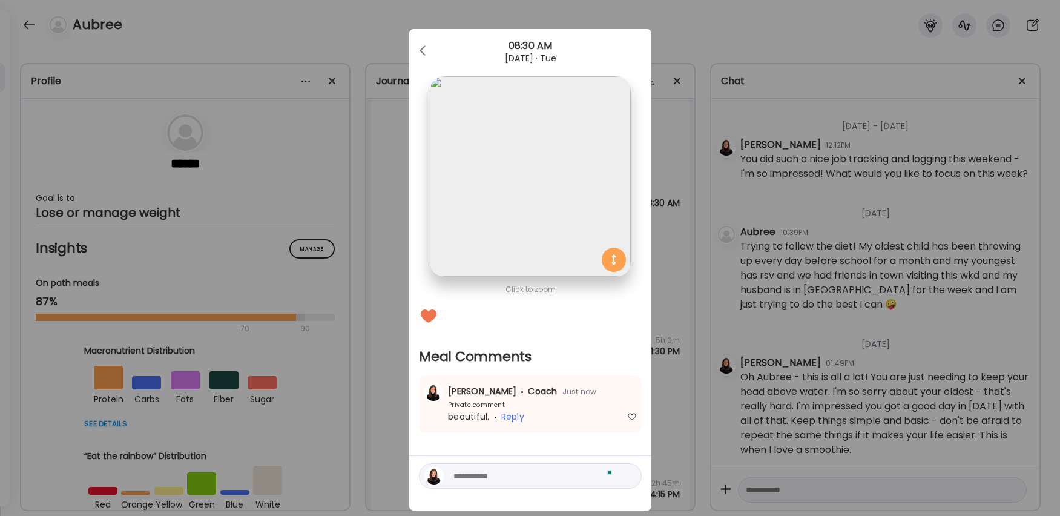
click at [669, 427] on div "Ate Coach Dashboard Wahoo! It’s official Take a moment to set up your Coach Pro…" at bounding box center [530, 258] width 1060 height 516
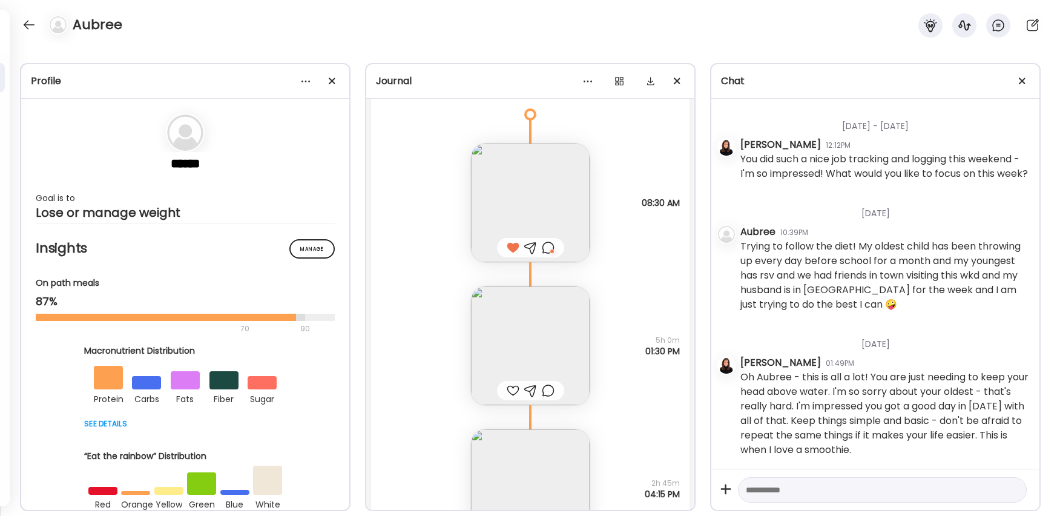
click at [520, 355] on img at bounding box center [530, 345] width 119 height 119
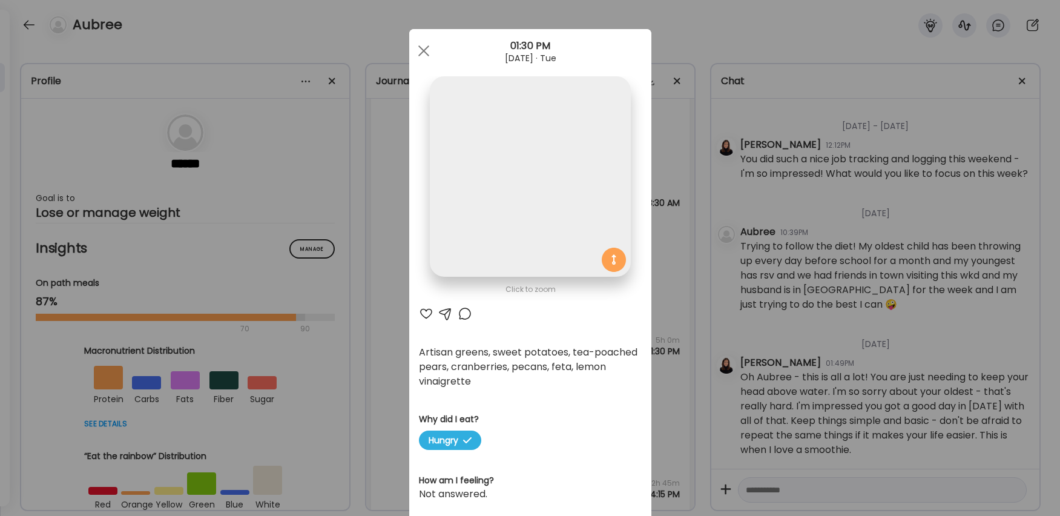
click at [520, 355] on div "Artisan greens, sweet potatoes, tea-poached pears, cranberries, pecans, feta, l…" at bounding box center [530, 367] width 223 height 44
click at [424, 314] on div at bounding box center [426, 313] width 15 height 15
click at [462, 314] on div at bounding box center [465, 313] width 15 height 15
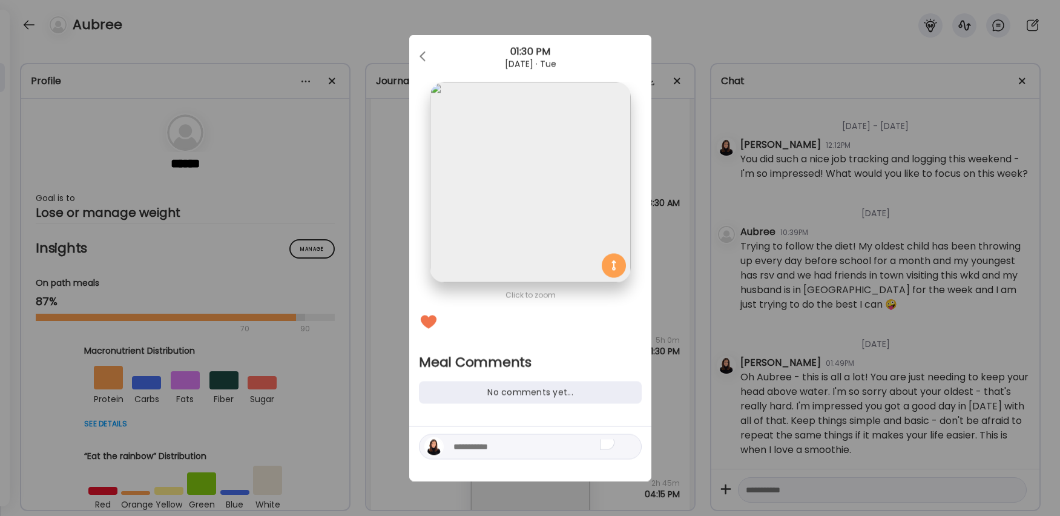
click at [478, 457] on div at bounding box center [530, 446] width 223 height 25
click at [483, 447] on textarea "To enrich screen reader interactions, please activate Accessibility in Grammarl…" at bounding box center [536, 447] width 164 height 15
click at [424, 55] on div at bounding box center [424, 57] width 24 height 24
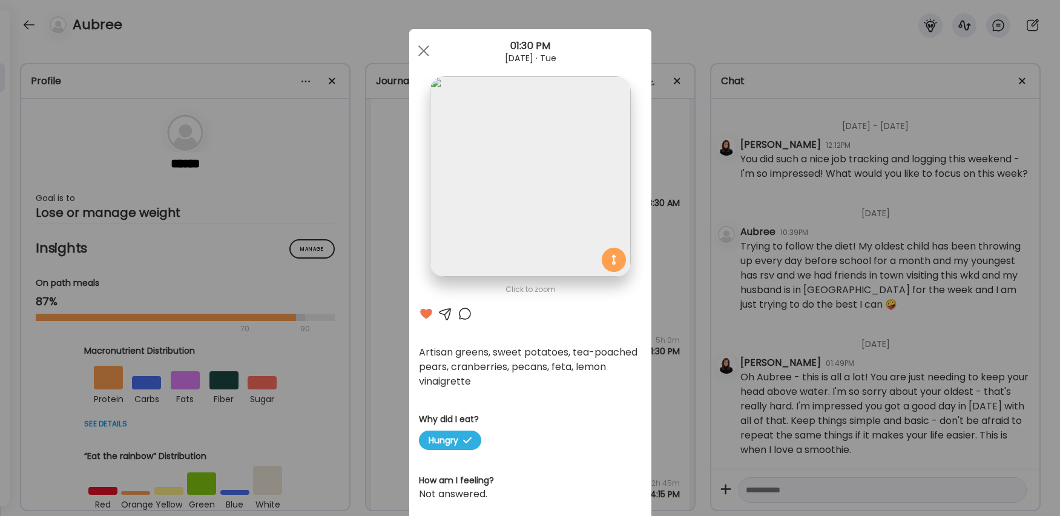
click at [463, 316] on div at bounding box center [465, 313] width 15 height 15
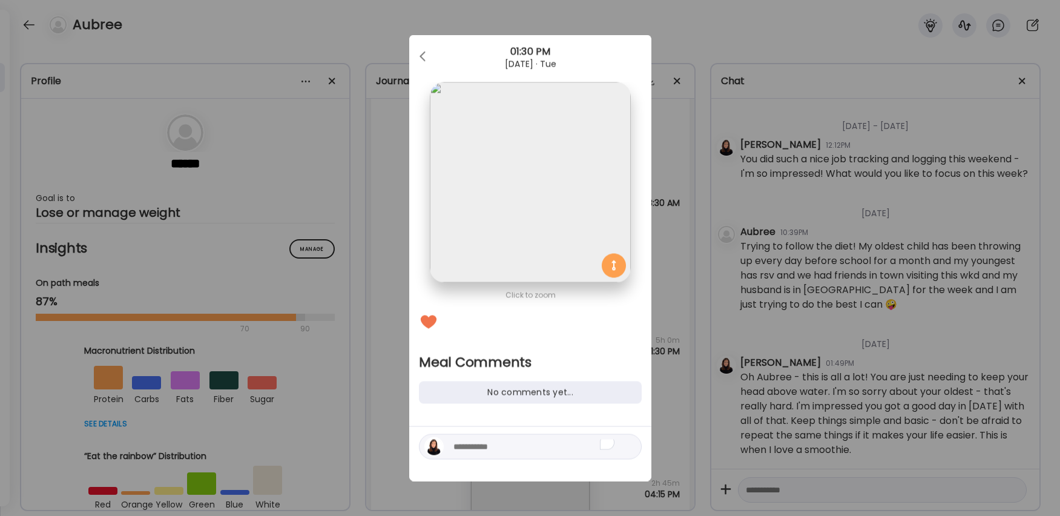
click at [529, 443] on textarea "To enrich screen reader interactions, please activate Accessibility in Grammarl…" at bounding box center [536, 447] width 164 height 15
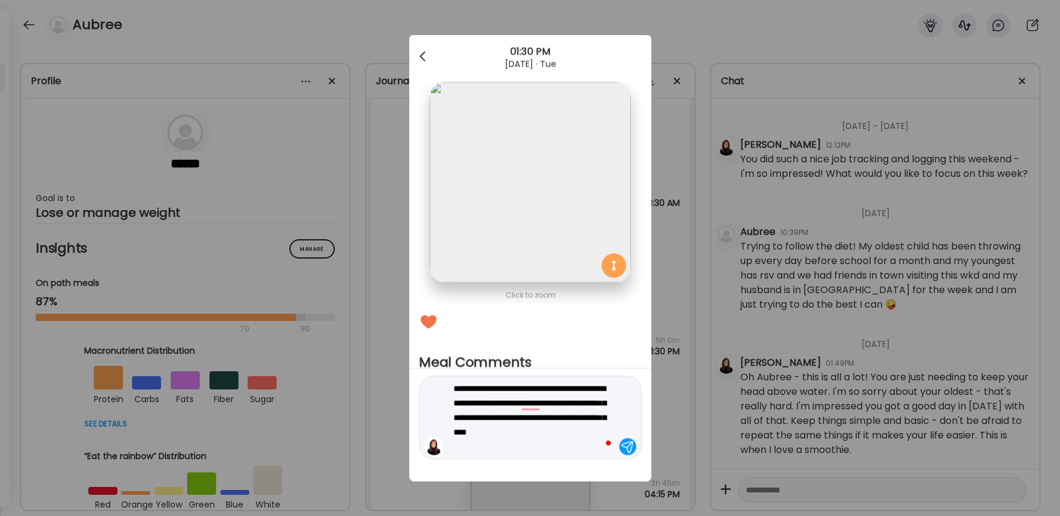
click at [427, 57] on div at bounding box center [424, 57] width 24 height 24
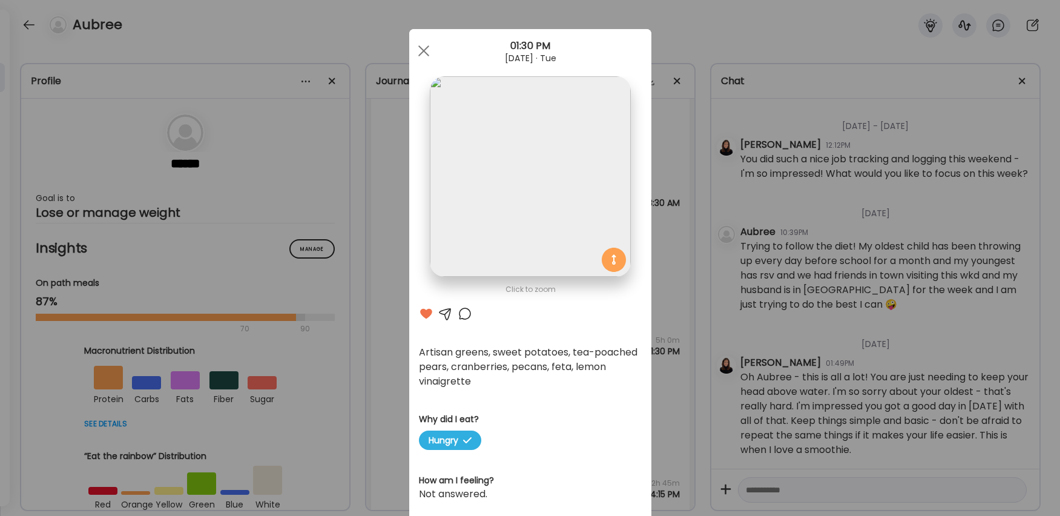
click at [466, 313] on div at bounding box center [465, 313] width 15 height 15
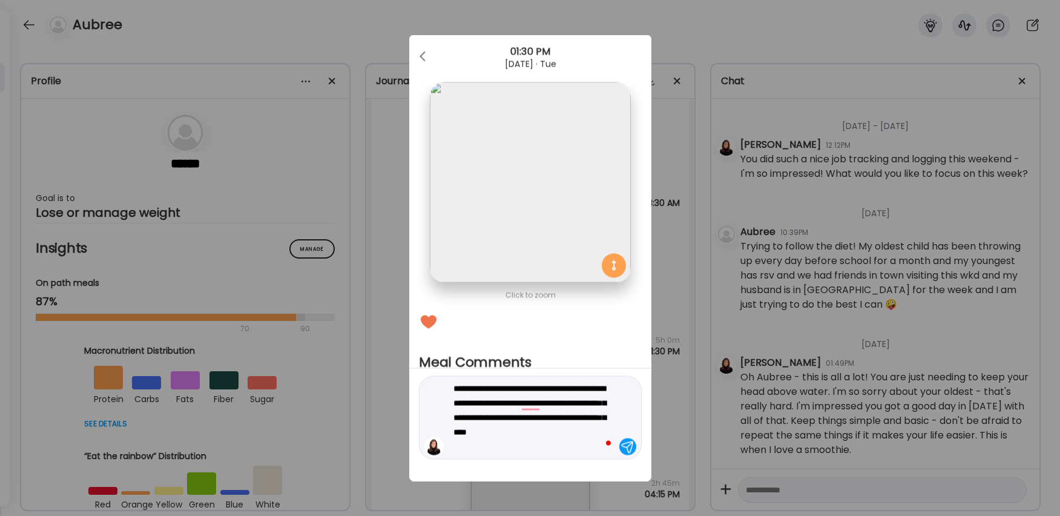
click at [513, 448] on textarea "**********" at bounding box center [536, 418] width 164 height 73
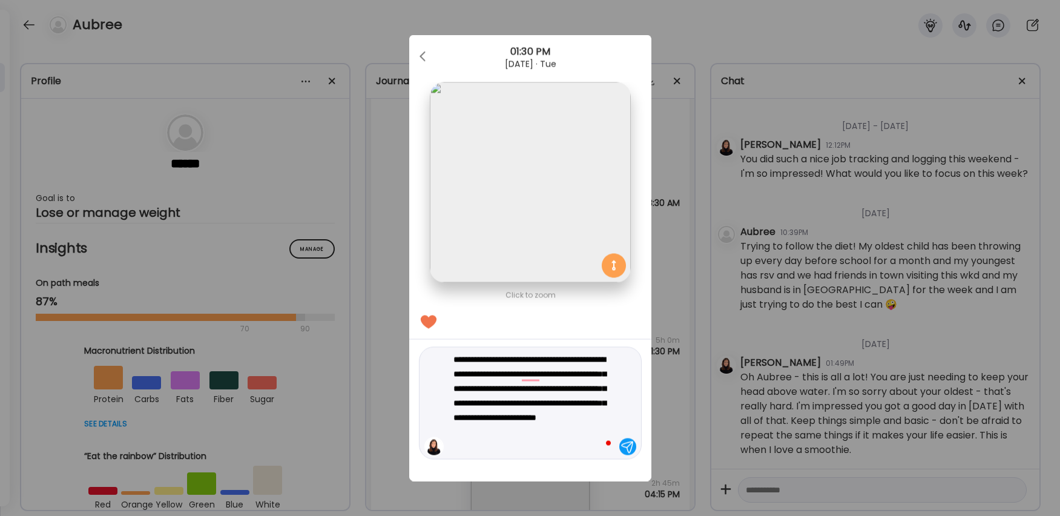
type textarea "**********"
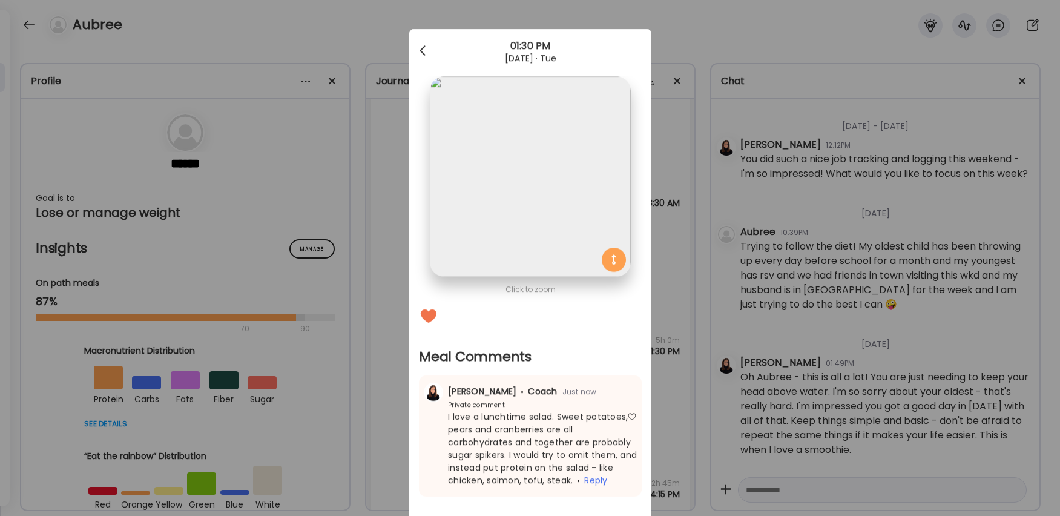
click at [423, 51] on div at bounding box center [424, 51] width 24 height 24
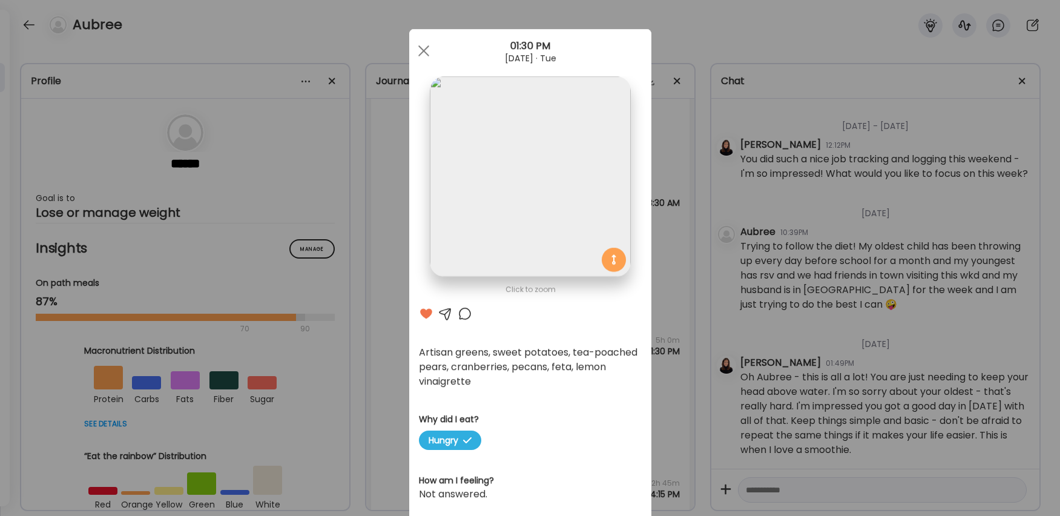
click at [662, 237] on div "Ate Coach Dashboard Wahoo! It’s official Take a moment to set up your Coach Pro…" at bounding box center [530, 258] width 1060 height 516
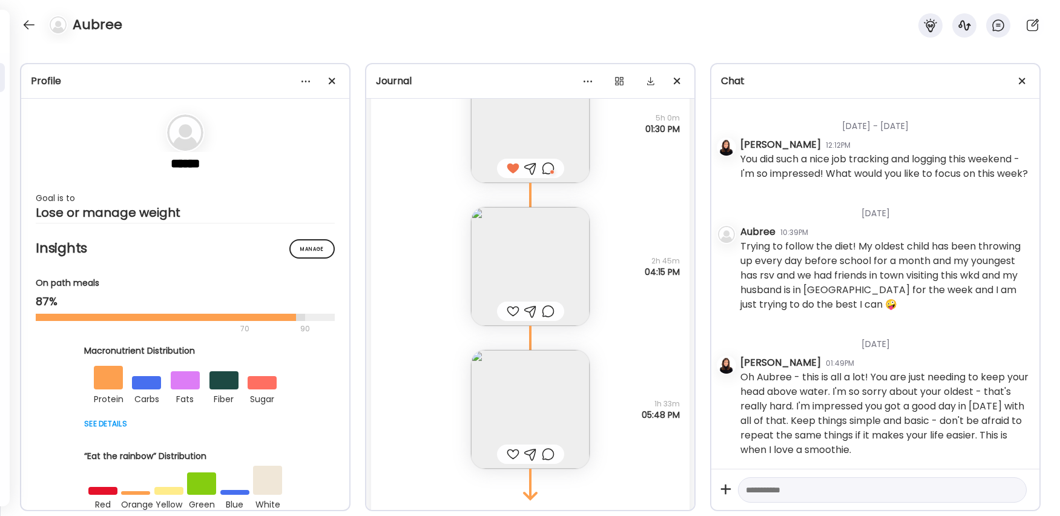
click at [512, 313] on div at bounding box center [513, 311] width 13 height 15
click at [539, 401] on img at bounding box center [530, 408] width 119 height 119
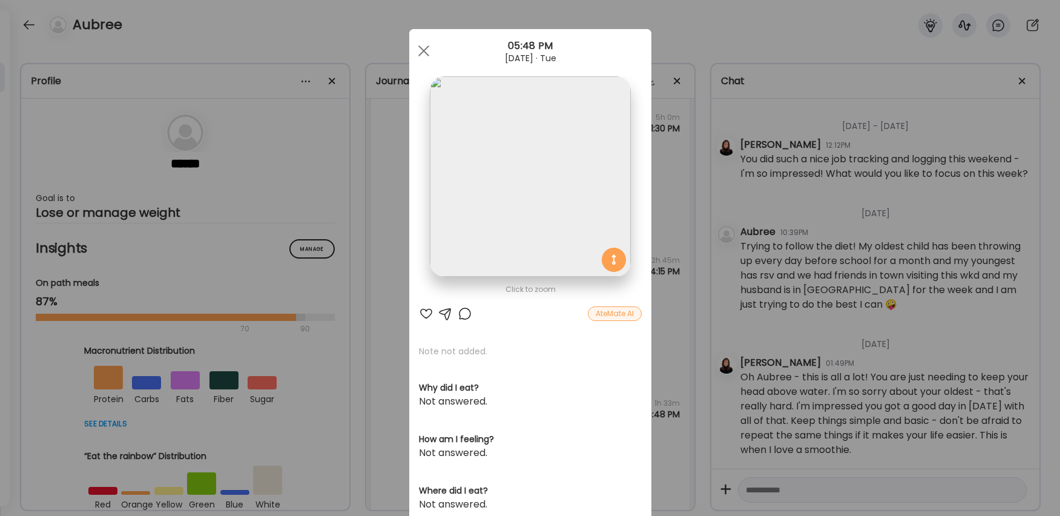
click at [557, 227] on img at bounding box center [530, 176] width 200 height 200
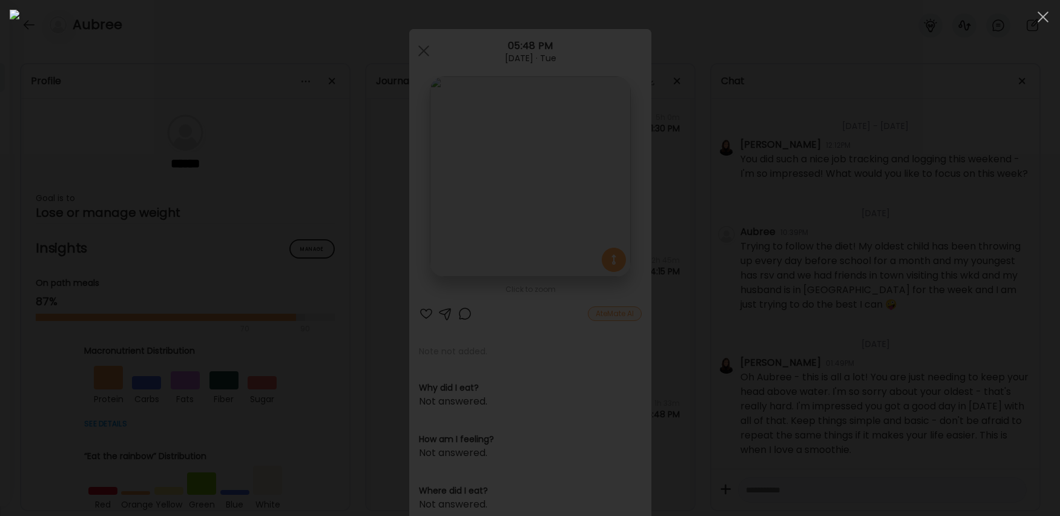
click at [557, 227] on img at bounding box center [530, 258] width 1041 height 497
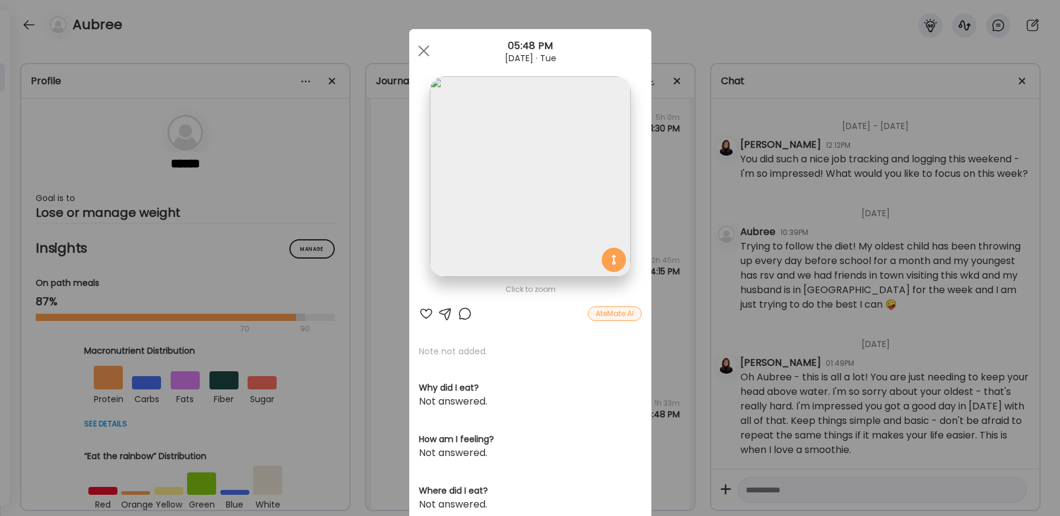
click at [557, 227] on img at bounding box center [530, 176] width 200 height 200
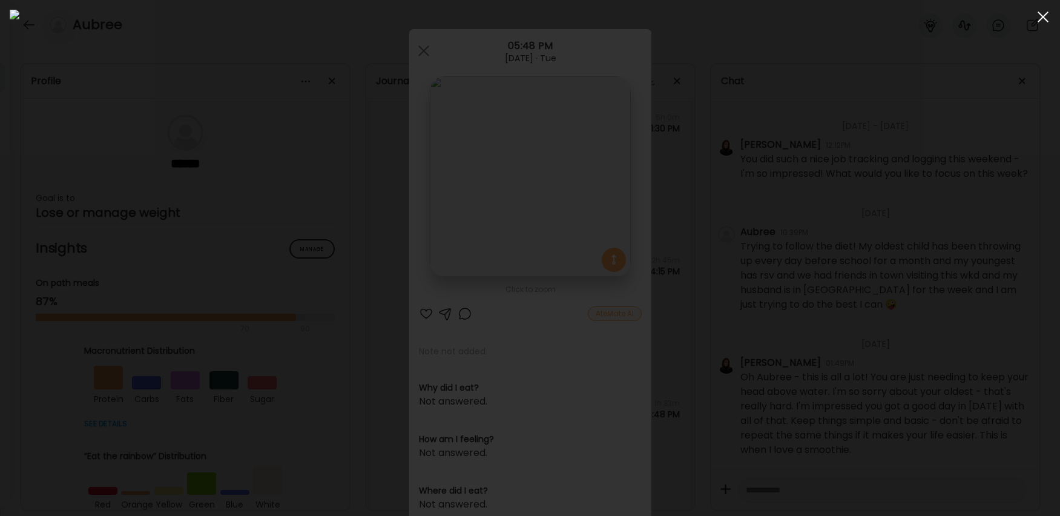
click at [1044, 18] on span at bounding box center [1043, 17] width 11 height 11
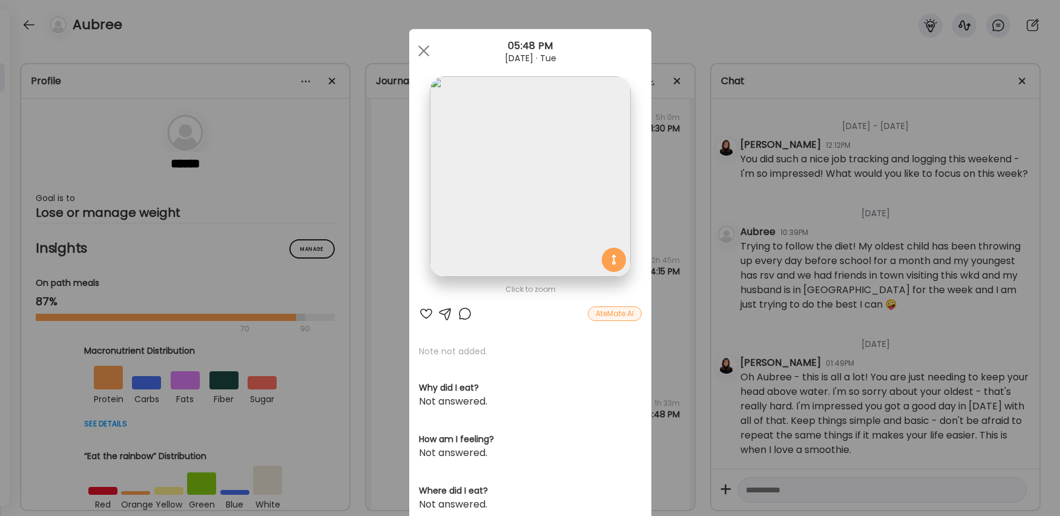
click at [460, 315] on div at bounding box center [465, 313] width 15 height 15
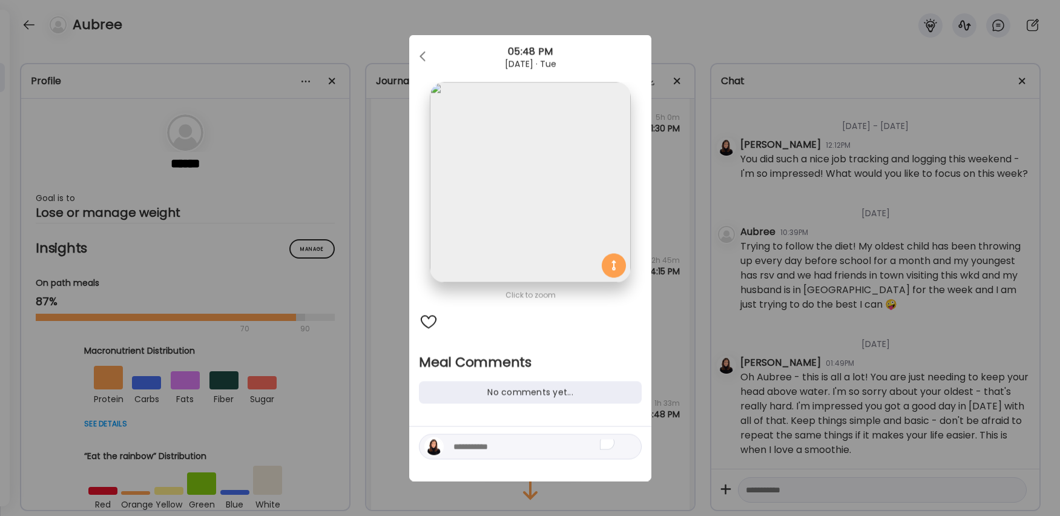
click at [511, 452] on textarea "To enrich screen reader interactions, please activate Accessibility in Grammarl…" at bounding box center [536, 447] width 164 height 15
type textarea "**********"
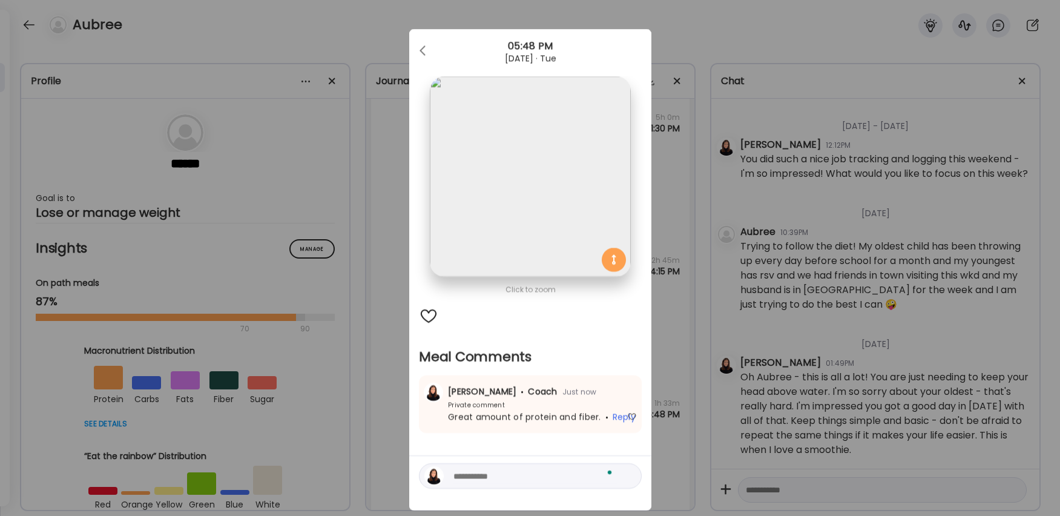
click at [666, 369] on div "Ate Coach Dashboard Wahoo! It’s official Take a moment to set up your Coach Pro…" at bounding box center [530, 258] width 1060 height 516
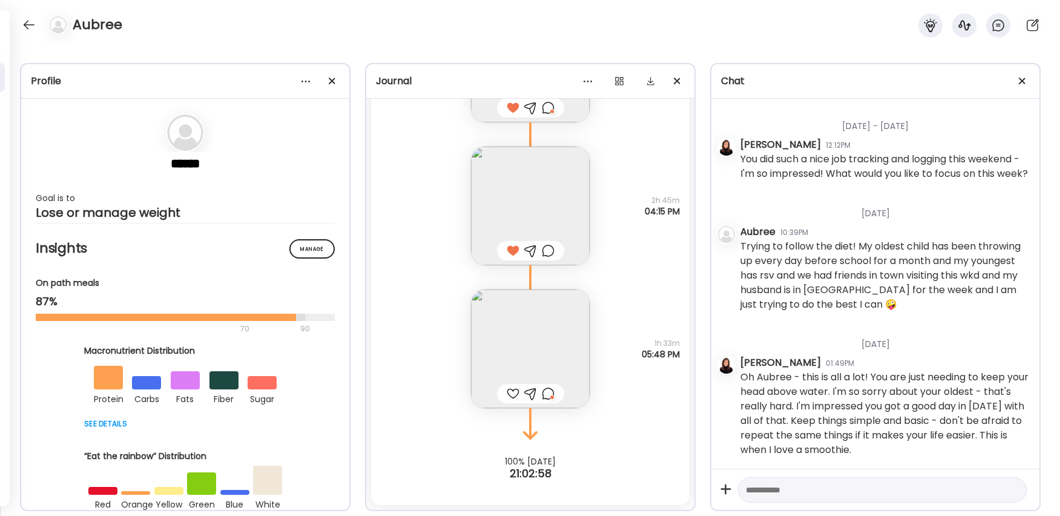
scroll to position [10531, 0]
click at [24, 26] on div at bounding box center [28, 24] width 19 height 19
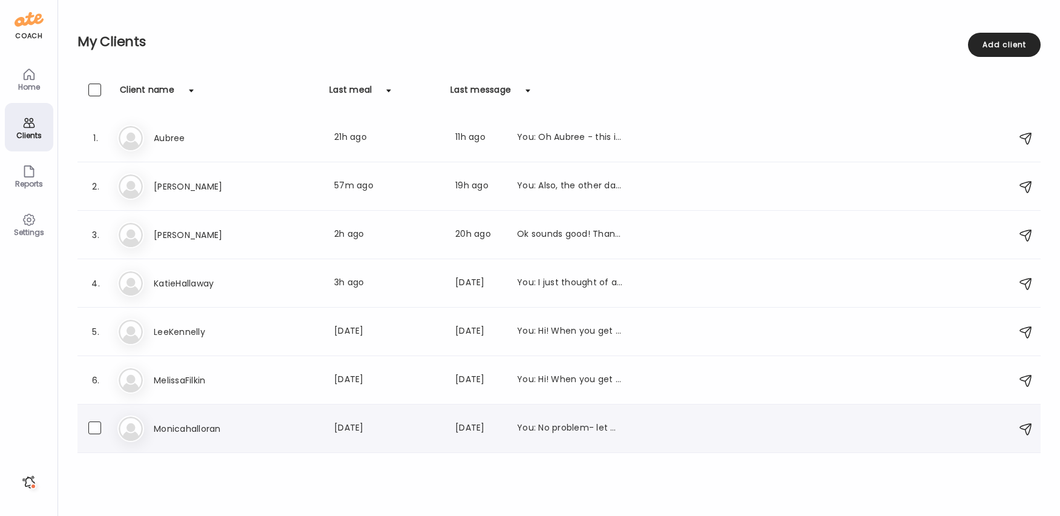
click at [614, 443] on div "7. Mo Monicahalloran Last meal: [DATE] Last message: [DATE] You: No problem- le…" at bounding box center [560, 429] width 964 height 48
click at [546, 428] on div "You: No problem- let me know how it turns out!" at bounding box center [570, 429] width 107 height 15
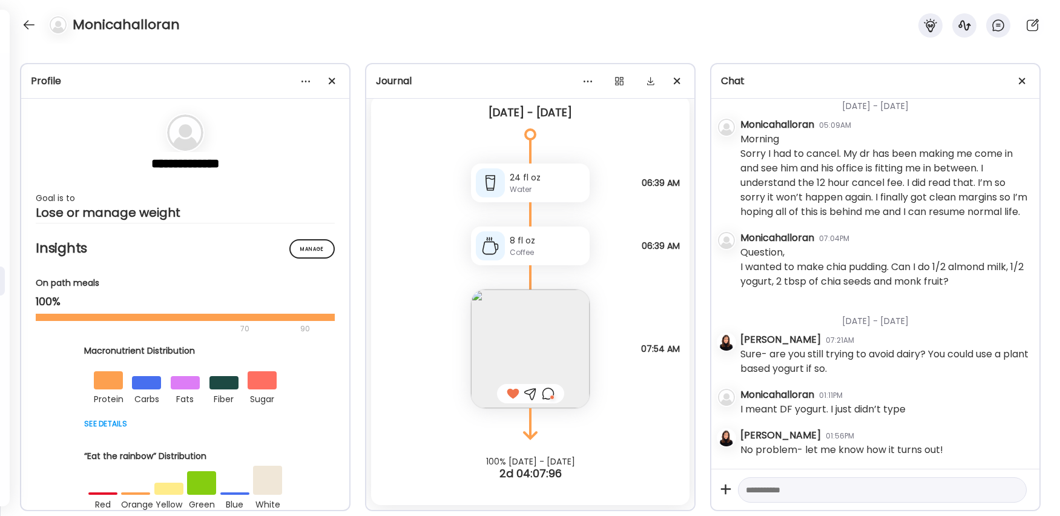
scroll to position [10, 0]
